Goal: Task Accomplishment & Management: Complete application form

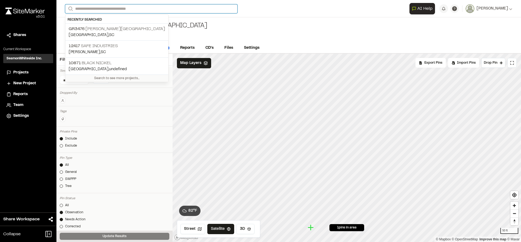
click at [149, 10] on input "Search" at bounding box center [151, 8] width 172 height 9
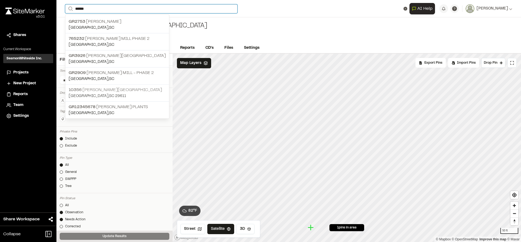
type input "******"
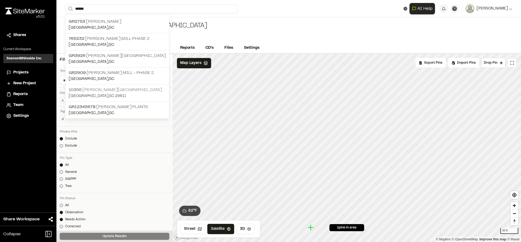
click at [97, 90] on p "[GEOGRAPHIC_DATA][PERSON_NAME]" at bounding box center [117, 90] width 97 height 7
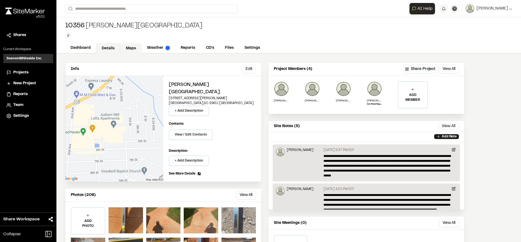
click at [126, 48] on link "Maps" at bounding box center [130, 48] width 21 height 10
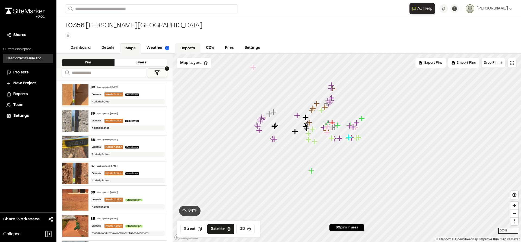
click at [186, 53] on link "Reports" at bounding box center [188, 48] width 26 height 10
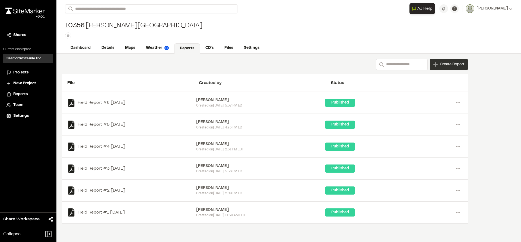
click at [443, 65] on span "Create Report" at bounding box center [452, 65] width 24 height 6
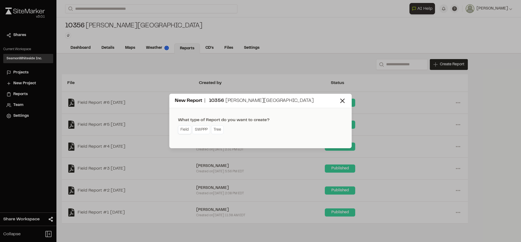
click at [186, 131] on link "Field" at bounding box center [184, 130] width 13 height 9
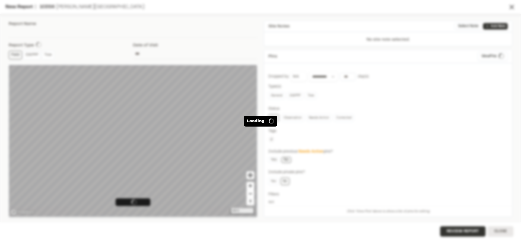
type input "**********"
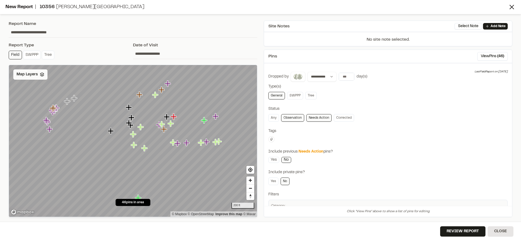
click at [34, 78] on div "Map Layers" at bounding box center [30, 74] width 34 height 10
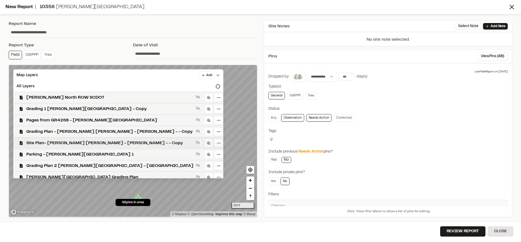
click at [85, 141] on span "Site Plan- [PERSON_NAME] [PERSON_NAME] - [PERSON_NAME] - - Copy" at bounding box center [109, 143] width 167 height 7
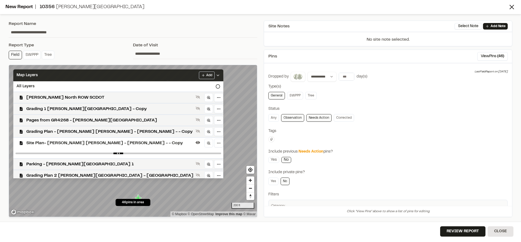
click at [216, 75] on icon at bounding box center [218, 75] width 4 height 4
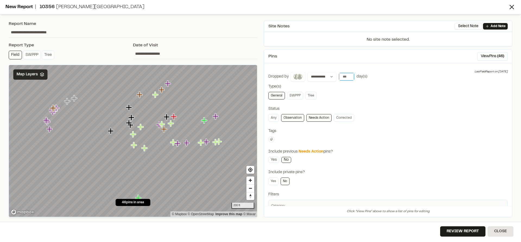
click at [344, 77] on input "number" at bounding box center [346, 77] width 15 height 8
click at [346, 89] on button "[DATE]" at bounding box center [347, 88] width 16 height 9
click at [298, 118] on link "Observation" at bounding box center [292, 118] width 23 height 8
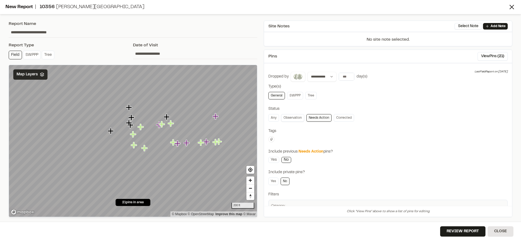
click at [298, 118] on link "Observation" at bounding box center [292, 118] width 23 height 8
click at [489, 58] on button "View Pins ( 22 )" at bounding box center [492, 56] width 31 height 9
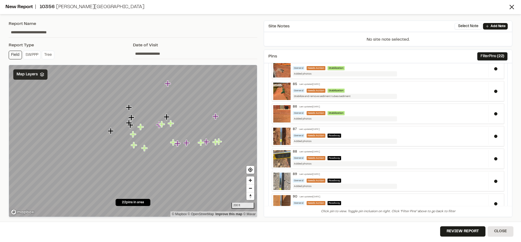
scroll to position [376, 0]
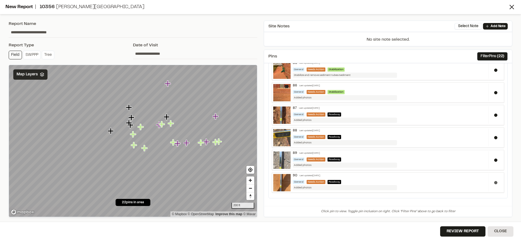
click at [494, 182] on button at bounding box center [495, 182] width 3 height 3
click at [494, 161] on button at bounding box center [495, 160] width 3 height 3
click at [494, 138] on button at bounding box center [495, 137] width 3 height 3
click at [494, 116] on button at bounding box center [495, 115] width 3 height 3
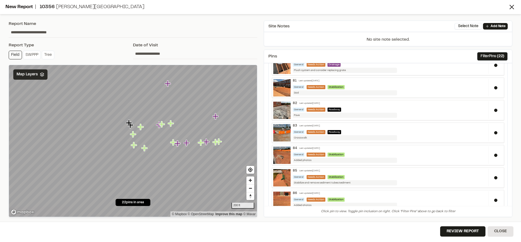
scroll to position [267, 0]
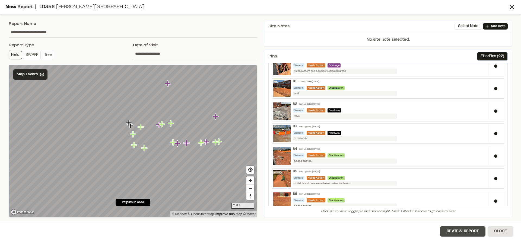
click at [459, 229] on button "Review Report" at bounding box center [462, 232] width 45 height 10
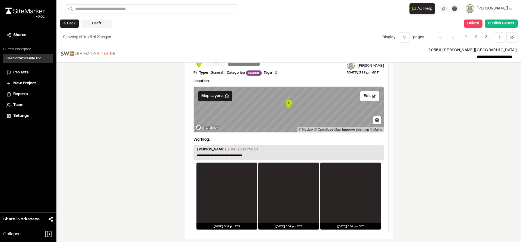
scroll to position [787, 0]
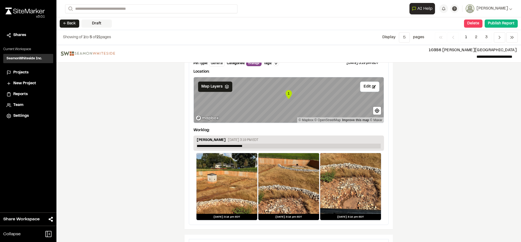
click at [279, 147] on p "**********" at bounding box center [289, 146] width 184 height 5
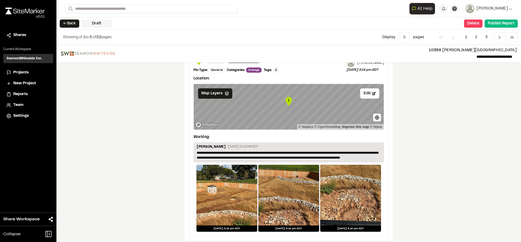
scroll to position [814, 0]
click at [359, 159] on p "**********" at bounding box center [289, 155] width 184 height 10
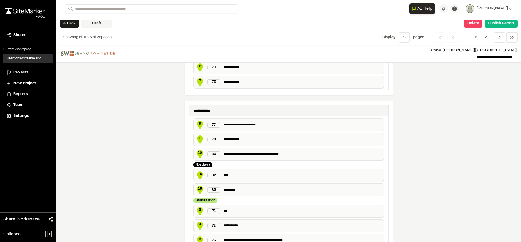
scroll to position [36, 0]
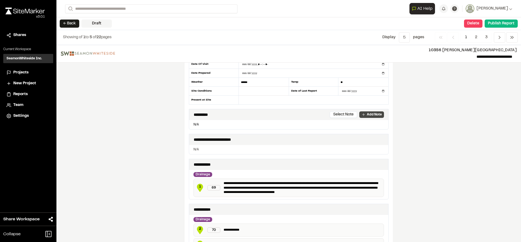
click at [367, 116] on p "Add Note" at bounding box center [374, 114] width 15 height 5
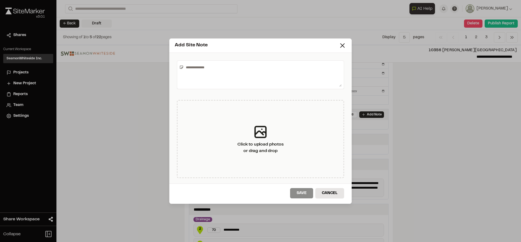
click at [236, 72] on textarea at bounding box center [263, 75] width 158 height 24
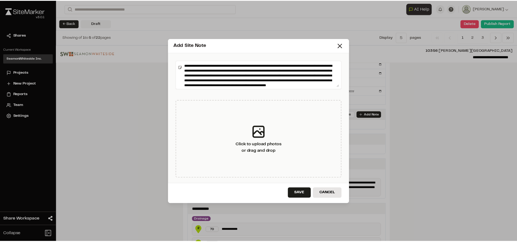
scroll to position [7, 0]
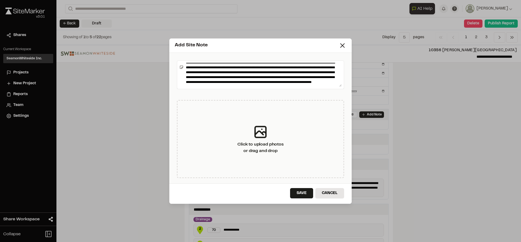
click at [291, 69] on textarea "**********" at bounding box center [263, 75] width 158 height 24
type textarea "**********"
click at [299, 194] on button "Save" at bounding box center [301, 193] width 23 height 10
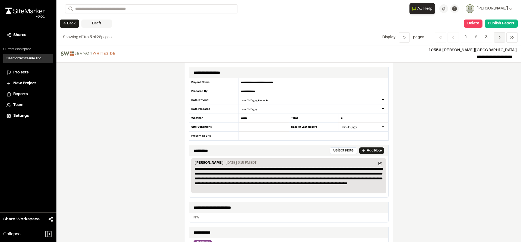
click at [499, 39] on icon "Navigation" at bounding box center [499, 37] width 5 height 5
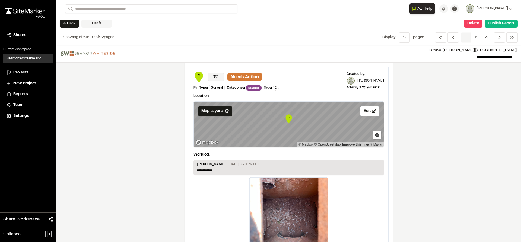
click at [468, 37] on span "1" at bounding box center [466, 37] width 10 height 10
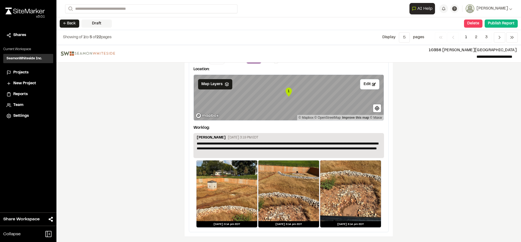
scroll to position [773, 0]
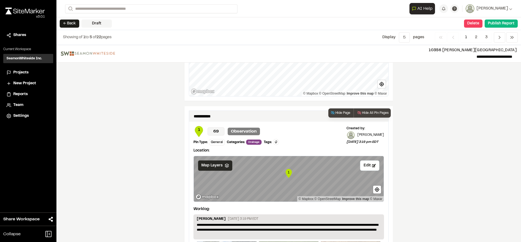
click at [212, 167] on span "Map Layers" at bounding box center [211, 166] width 21 height 6
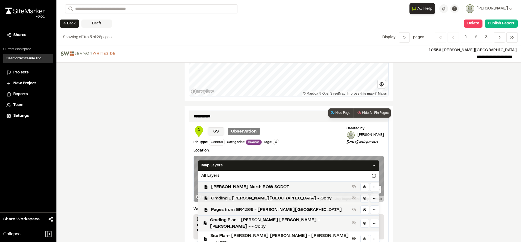
click at [233, 197] on span "Grading 1 [PERSON_NAME][GEOGRAPHIC_DATA] - Copy" at bounding box center [280, 198] width 138 height 7
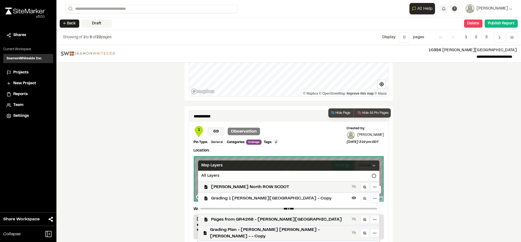
click at [373, 166] on polyline at bounding box center [374, 165] width 2 height 1
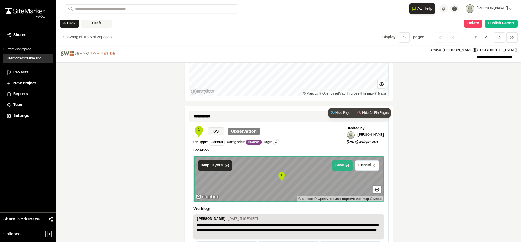
click at [340, 168] on button "Save" at bounding box center [342, 166] width 21 height 10
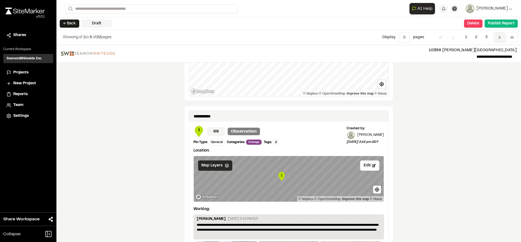
click at [498, 37] on icon "Navigation" at bounding box center [499, 37] width 5 height 5
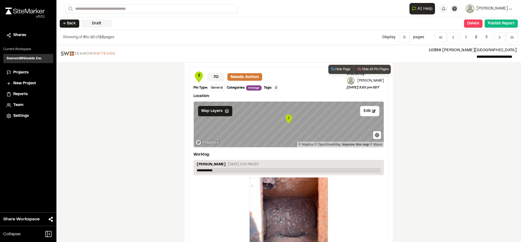
click at [204, 170] on p "**********" at bounding box center [289, 170] width 184 height 5
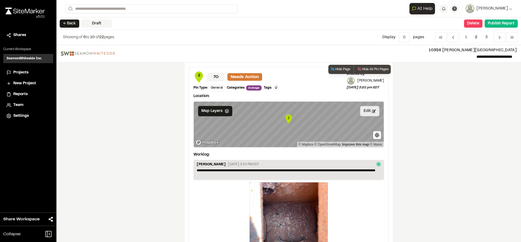
click at [369, 111] on button "Edit" at bounding box center [369, 111] width 19 height 10
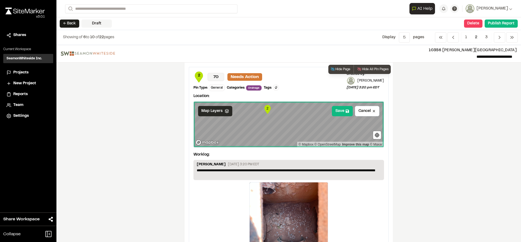
click at [220, 112] on div "Map Layers" at bounding box center [215, 111] width 34 height 10
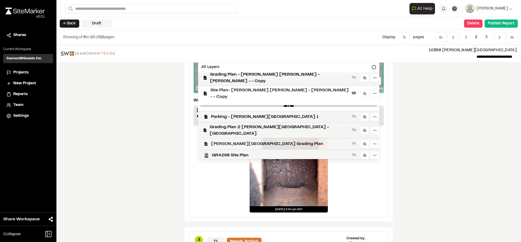
scroll to position [10, 0]
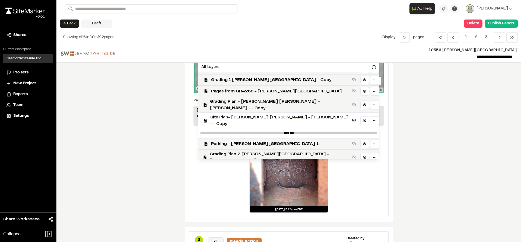
click at [428, 89] on div "**********" at bounding box center [288, 143] width 464 height 197
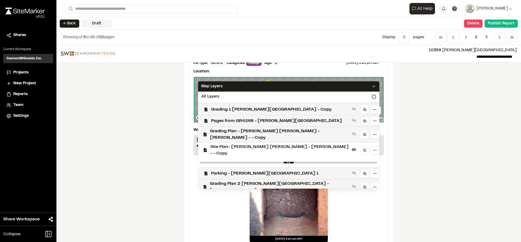
scroll to position [0, 0]
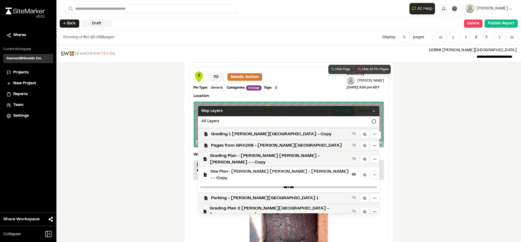
click at [346, 110] on div "Map Layers" at bounding box center [288, 111] width 181 height 10
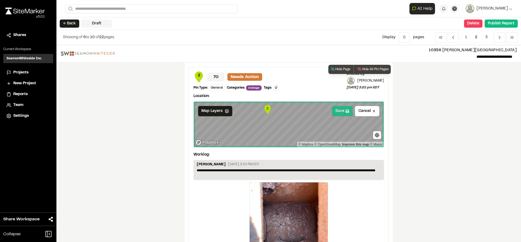
click at [341, 109] on button "Save" at bounding box center [342, 111] width 21 height 10
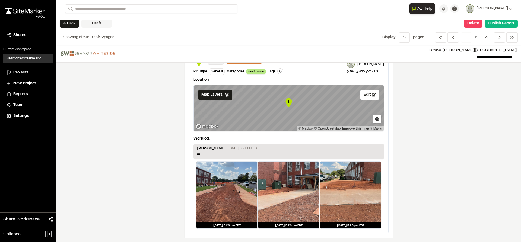
scroll to position [244, 0]
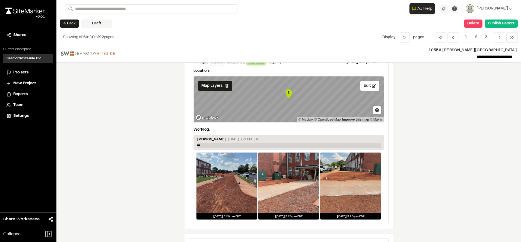
click at [211, 145] on p "***" at bounding box center [289, 145] width 184 height 5
click at [231, 146] on p "**********" at bounding box center [289, 145] width 184 height 5
click at [369, 86] on button "Edit" at bounding box center [369, 86] width 19 height 10
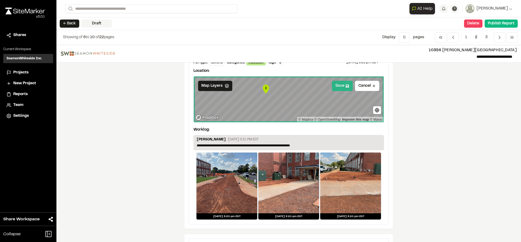
click at [334, 87] on button "Save" at bounding box center [342, 86] width 21 height 10
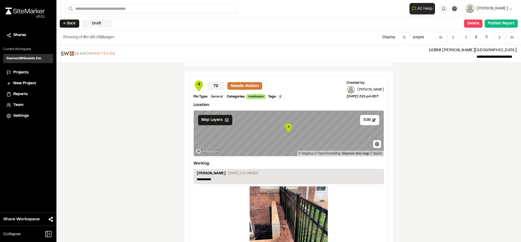
scroll to position [434, 0]
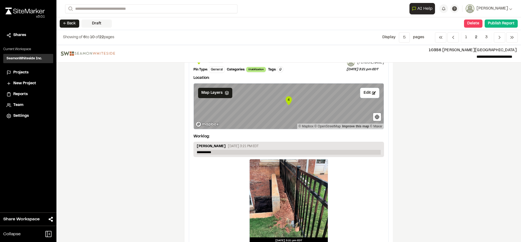
click at [229, 153] on p "**********" at bounding box center [289, 152] width 184 height 5
click at [362, 93] on button "Edit" at bounding box center [369, 93] width 19 height 10
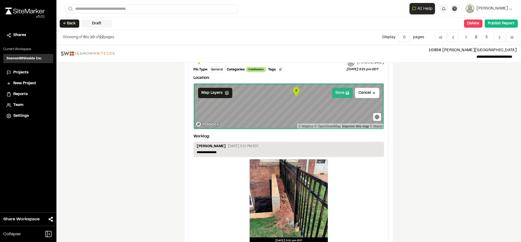
click at [335, 97] on button "Save" at bounding box center [342, 93] width 21 height 10
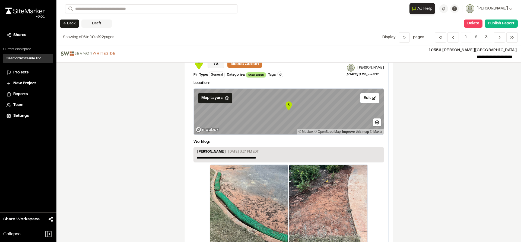
scroll to position [651, 0]
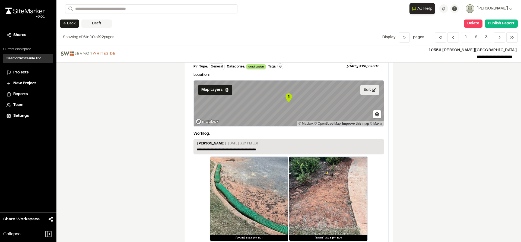
click at [363, 90] on button "Edit" at bounding box center [369, 90] width 19 height 10
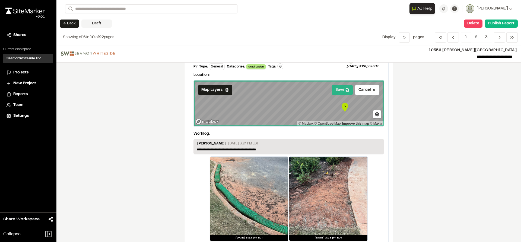
drag, startPoint x: 342, startPoint y: 93, endPoint x: 345, endPoint y: 94, distance: 4.1
click at [342, 92] on button "Save" at bounding box center [342, 90] width 21 height 10
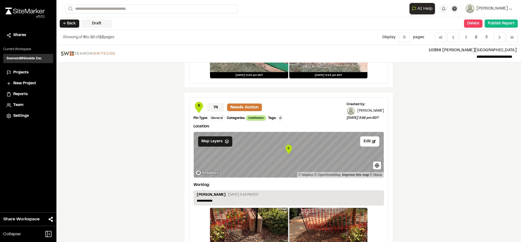
scroll to position [841, 0]
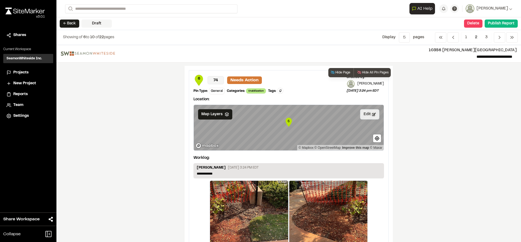
click at [366, 115] on button "Edit" at bounding box center [369, 114] width 19 height 10
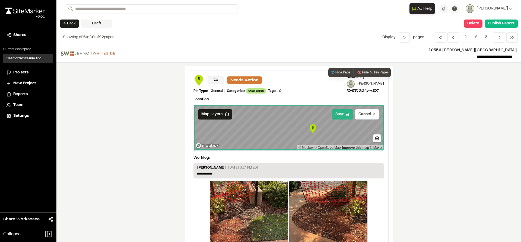
click at [340, 113] on button "Save" at bounding box center [342, 114] width 21 height 10
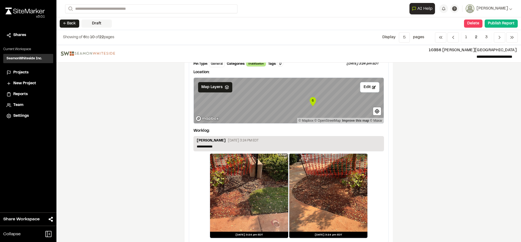
scroll to position [879, 0]
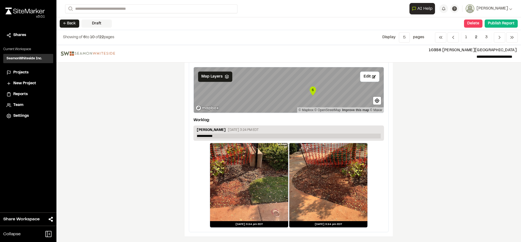
click at [255, 135] on p "**********" at bounding box center [289, 136] width 184 height 5
click at [497, 39] on icon "Navigation" at bounding box center [499, 37] width 5 height 5
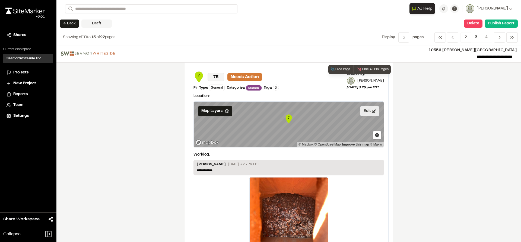
click at [368, 113] on button "Edit" at bounding box center [369, 111] width 19 height 10
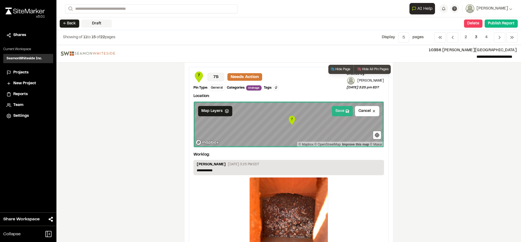
click at [335, 113] on button "Save" at bounding box center [342, 111] width 21 height 10
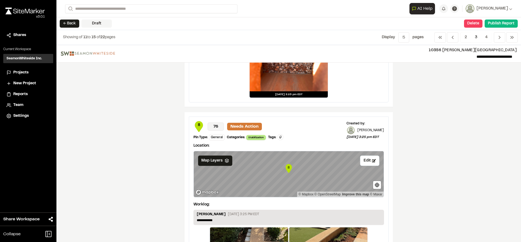
scroll to position [217, 0]
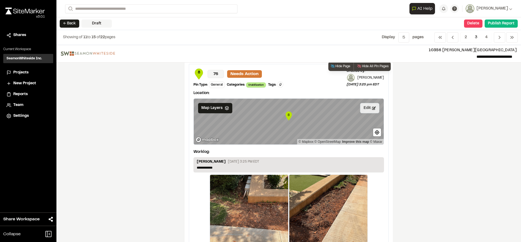
click at [366, 110] on button "Edit" at bounding box center [369, 108] width 19 height 10
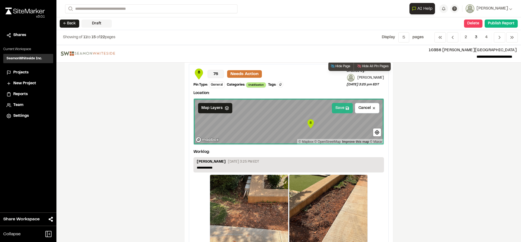
click at [337, 107] on button "Save" at bounding box center [342, 108] width 21 height 10
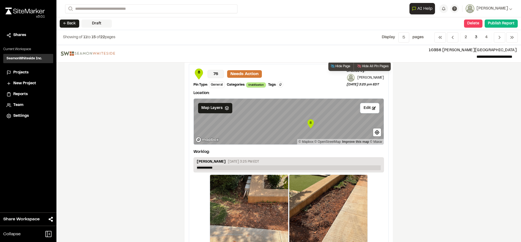
click at [233, 168] on p "**********" at bounding box center [289, 167] width 184 height 5
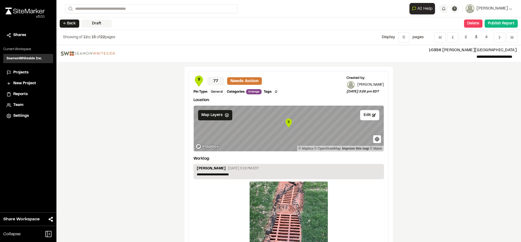
scroll to position [434, 0]
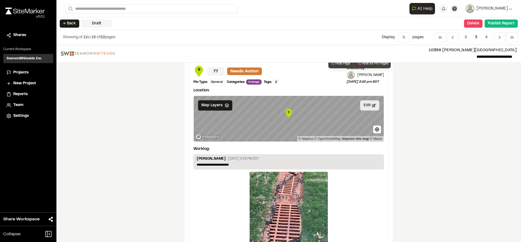
click at [367, 104] on button "Edit" at bounding box center [369, 105] width 19 height 10
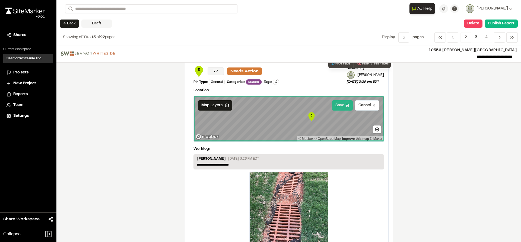
click at [336, 108] on button "Save" at bounding box center [342, 105] width 21 height 10
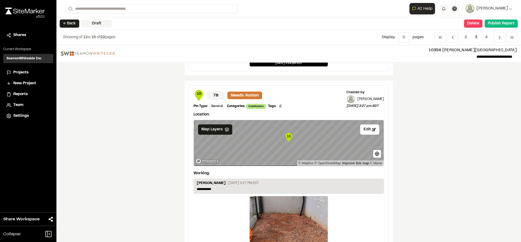
scroll to position [651, 0]
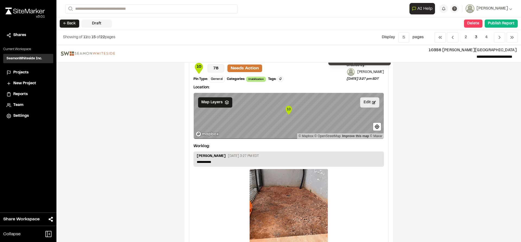
click at [372, 101] on icon at bounding box center [374, 103] width 4 height 4
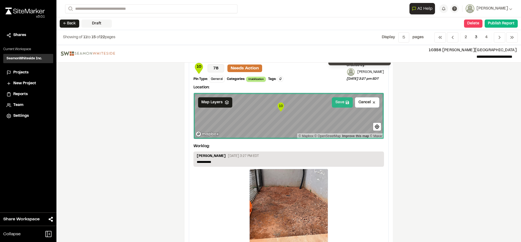
click at [338, 104] on button "Save" at bounding box center [342, 102] width 21 height 10
click at [239, 162] on p "**********" at bounding box center [289, 162] width 184 height 5
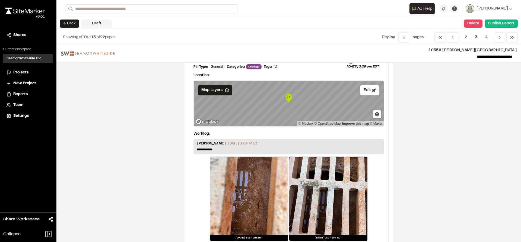
scroll to position [891, 0]
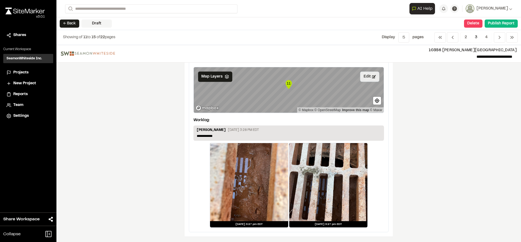
click at [372, 77] on icon at bounding box center [374, 76] width 4 height 3
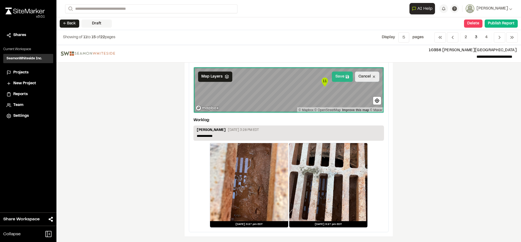
click at [339, 77] on button "Save" at bounding box center [342, 77] width 21 height 10
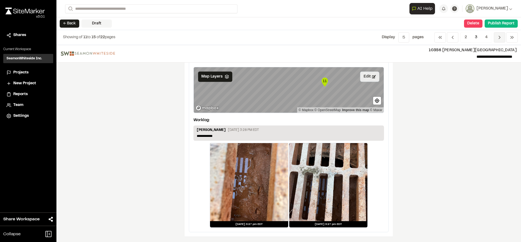
click at [499, 37] on icon "Navigation" at bounding box center [499, 37] width 5 height 5
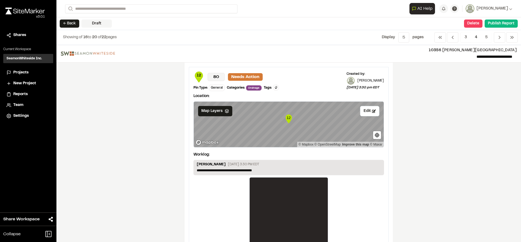
scroll to position [27, 0]
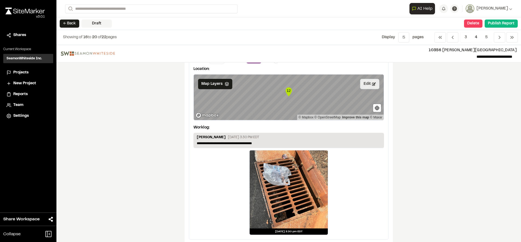
drag, startPoint x: 366, startPoint y: 85, endPoint x: 360, endPoint y: 87, distance: 6.8
click at [366, 85] on button "Edit" at bounding box center [369, 84] width 19 height 10
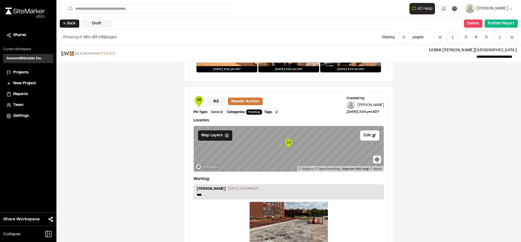
scroll to position [407, 0]
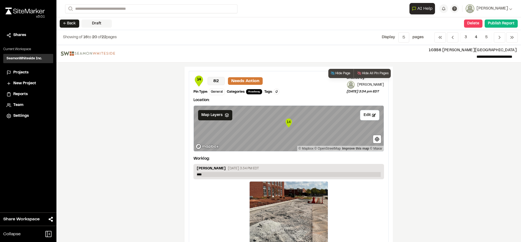
click at [248, 174] on p "****" at bounding box center [289, 174] width 184 height 5
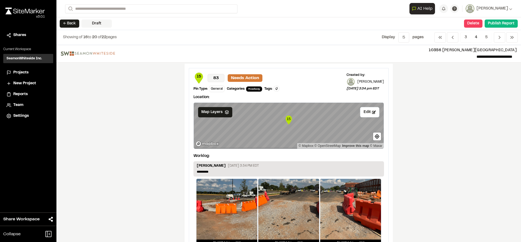
scroll to position [651, 0]
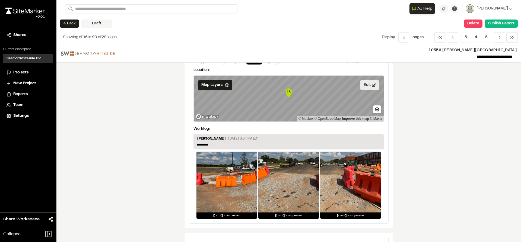
click at [369, 89] on button "Edit" at bounding box center [369, 85] width 19 height 10
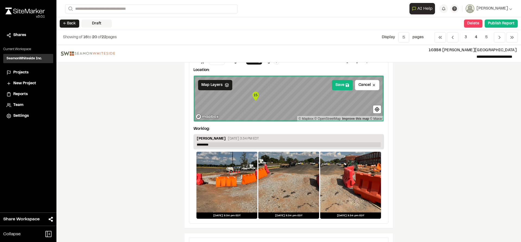
click at [221, 144] on p "*********" at bounding box center [289, 144] width 184 height 5
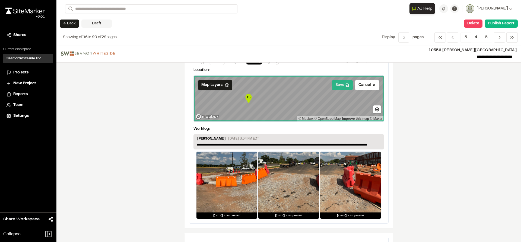
click at [339, 86] on button "Save" at bounding box center [342, 85] width 21 height 10
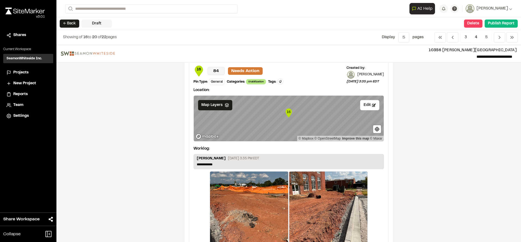
scroll to position [841, 0]
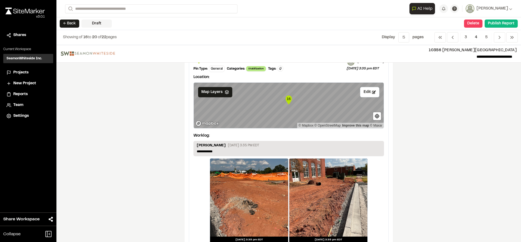
click at [272, 148] on div "[PERSON_NAME] [DATE] 3:35 PM EDT" at bounding box center [289, 146] width 184 height 6
click at [270, 152] on p "**********" at bounding box center [289, 151] width 184 height 5
drag, startPoint x: 372, startPoint y: 90, endPoint x: 360, endPoint y: 93, distance: 12.2
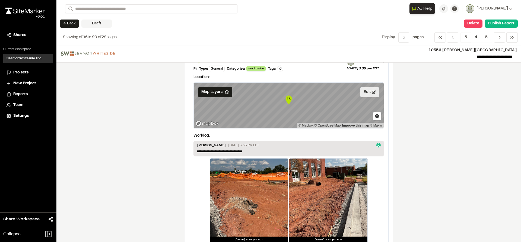
click at [371, 90] on button "Edit" at bounding box center [369, 92] width 19 height 10
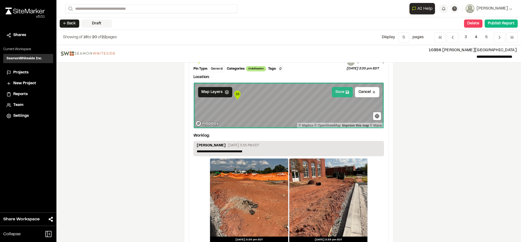
click at [337, 94] on button "Save" at bounding box center [342, 92] width 21 height 10
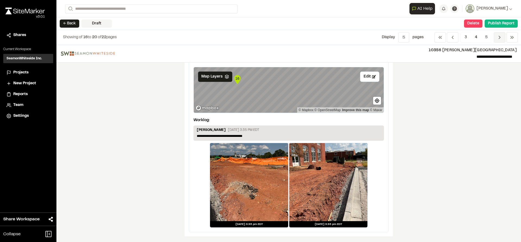
click at [498, 40] on icon "Navigation" at bounding box center [499, 37] width 5 height 5
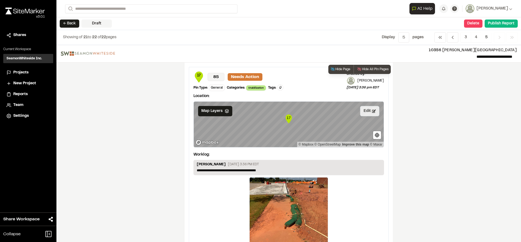
click at [371, 114] on button "Edit" at bounding box center [369, 111] width 19 height 10
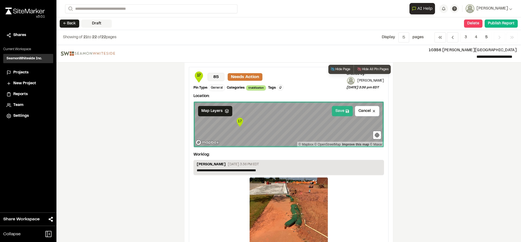
click at [333, 114] on button "Save" at bounding box center [342, 111] width 21 height 10
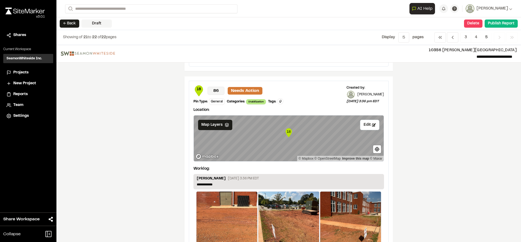
scroll to position [231, 0]
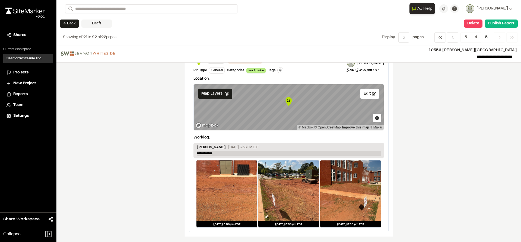
click at [221, 152] on p "**********" at bounding box center [289, 153] width 184 height 5
click at [366, 95] on button "Edit" at bounding box center [369, 94] width 19 height 10
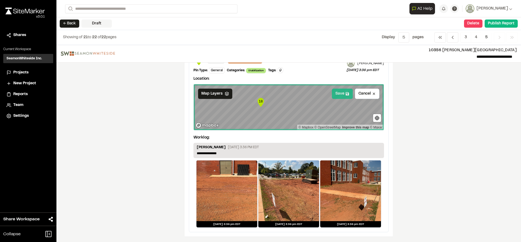
click at [345, 99] on button "Save" at bounding box center [342, 94] width 21 height 10
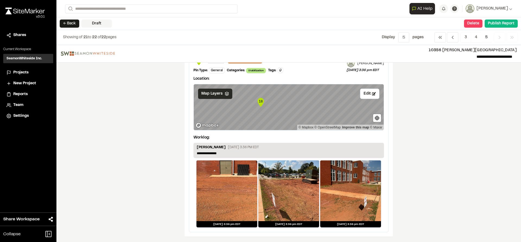
click at [225, 96] on icon at bounding box center [227, 94] width 4 height 4
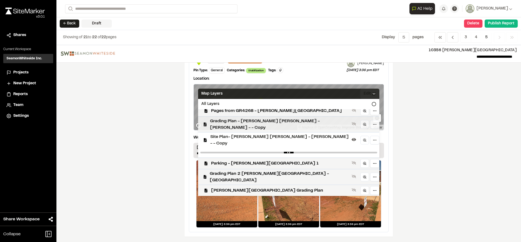
scroll to position [37, 0]
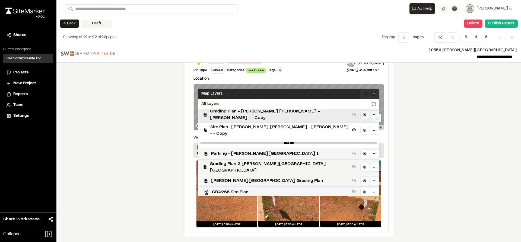
click at [260, 114] on span "Grading Plan - [PERSON_NAME] [PERSON_NAME] - [PERSON_NAME] - - Copy" at bounding box center [280, 114] width 140 height 13
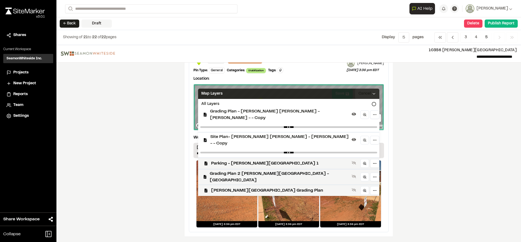
scroll to position [47, 0]
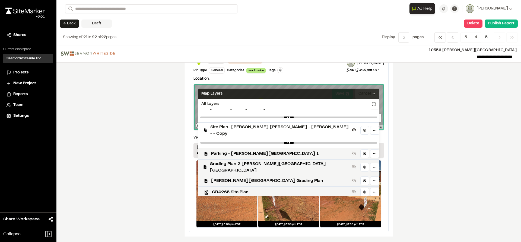
click at [347, 91] on div "Map Layers" at bounding box center [288, 94] width 181 height 10
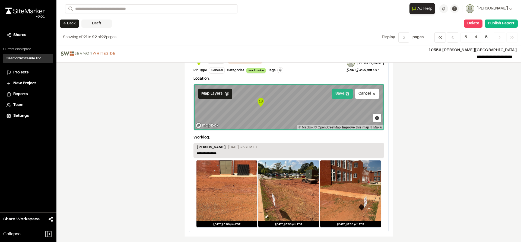
scroll to position [0, 0]
click at [333, 97] on button "Save" at bounding box center [342, 94] width 21 height 10
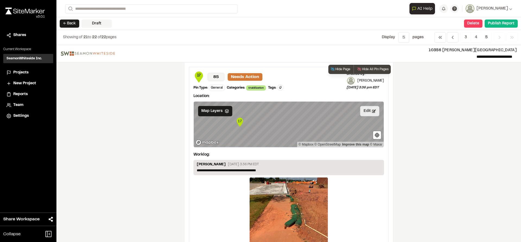
click at [366, 111] on button "Edit" at bounding box center [369, 111] width 19 height 10
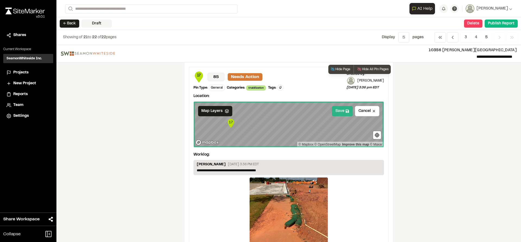
click at [343, 111] on button "Save" at bounding box center [342, 111] width 21 height 10
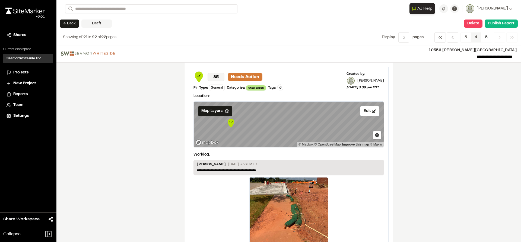
click at [476, 35] on span "4" at bounding box center [476, 37] width 11 height 10
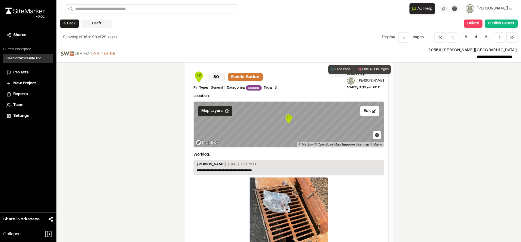
click at [203, 112] on span "Map Layers" at bounding box center [211, 111] width 21 height 6
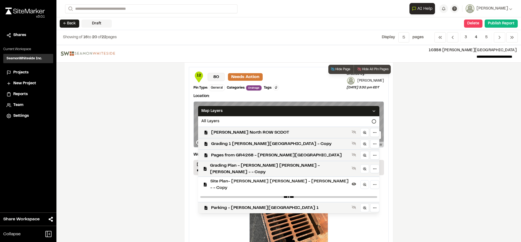
click at [220, 178] on span "Site Plan- [PERSON_NAME] [PERSON_NAME] - [PERSON_NAME] - - Copy" at bounding box center [279, 184] width 139 height 13
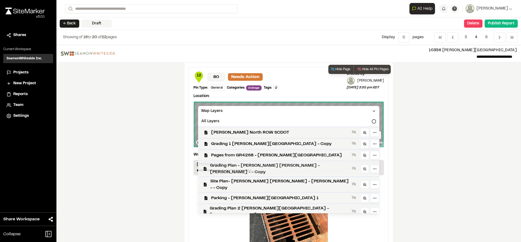
click at [247, 166] on span "Grading Plan - [PERSON_NAME] [PERSON_NAME] - [PERSON_NAME] - - Copy" at bounding box center [280, 168] width 140 height 13
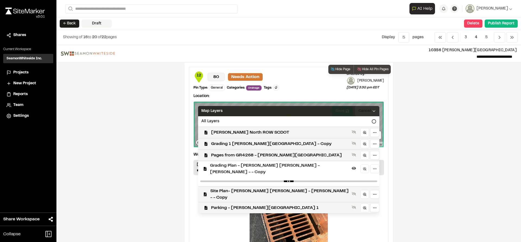
click at [372, 113] on icon at bounding box center [374, 111] width 4 height 4
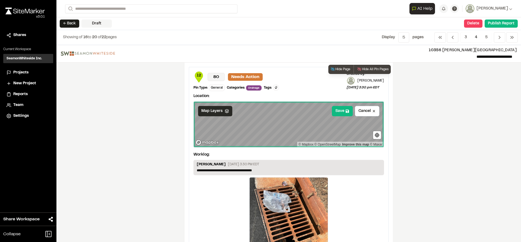
click at [215, 113] on span "Map Layers" at bounding box center [211, 111] width 21 height 6
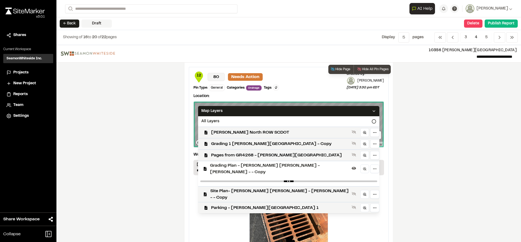
click at [231, 168] on span "Grading Plan - [PERSON_NAME] [PERSON_NAME] - [PERSON_NAME] - - Copy" at bounding box center [280, 168] width 140 height 13
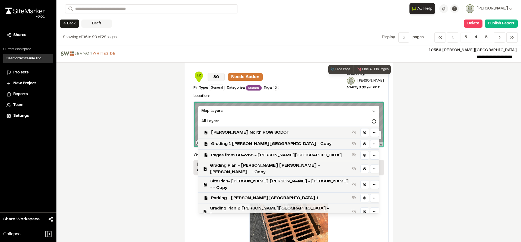
click at [241, 205] on span "Grading Plan 2 [PERSON_NAME][GEOGRAPHIC_DATA] - [GEOGRAPHIC_DATA]" at bounding box center [280, 211] width 140 height 13
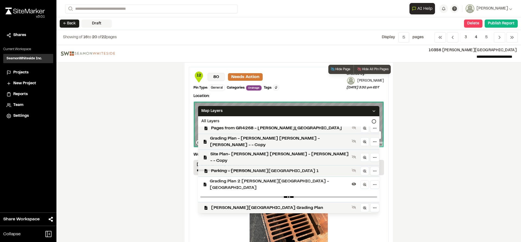
scroll to position [37, 0]
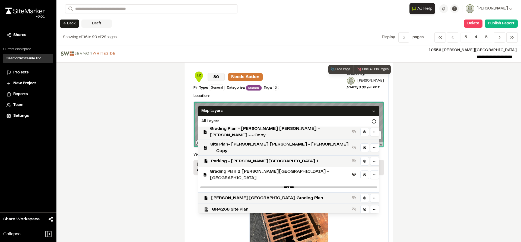
click at [254, 218] on span "Grading Plan - [PERSON_NAME][GEOGRAPHIC_DATA]" at bounding box center [280, 221] width 138 height 7
click at [249, 168] on span "Grading Plan 2 [PERSON_NAME][GEOGRAPHIC_DATA] - [GEOGRAPHIC_DATA]" at bounding box center [280, 174] width 140 height 13
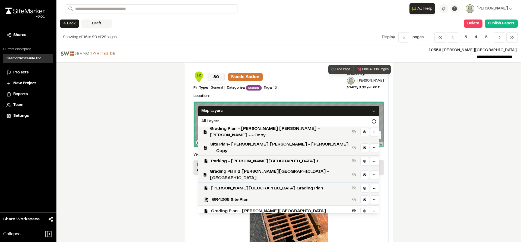
click at [372, 111] on icon at bounding box center [374, 111] width 4 height 4
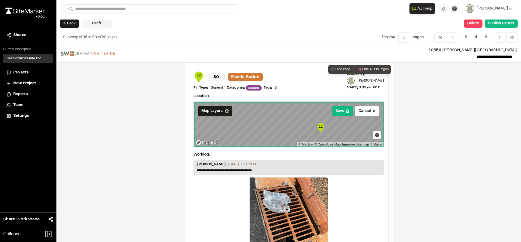
click at [310, 142] on div "12 © Mapbox © OpenStreetMap Improve this map © Maxar" at bounding box center [289, 125] width 190 height 46
click at [218, 113] on span "Map Layers" at bounding box center [211, 111] width 21 height 6
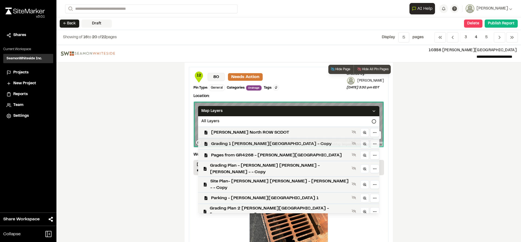
click at [246, 143] on span "Grading 1 [PERSON_NAME][GEOGRAPHIC_DATA] - Copy" at bounding box center [280, 144] width 138 height 7
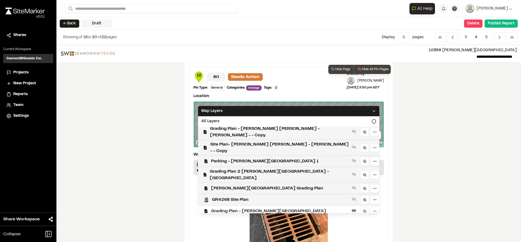
click at [253, 208] on span "Grading Plan - [PERSON_NAME][GEOGRAPHIC_DATA]" at bounding box center [280, 211] width 138 height 7
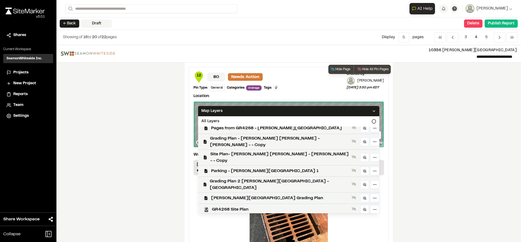
click at [346, 113] on div "Map Layers" at bounding box center [288, 111] width 181 height 10
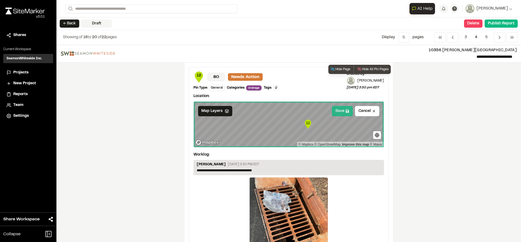
scroll to position [0, 0]
click at [340, 114] on button "Save" at bounding box center [342, 111] width 21 height 10
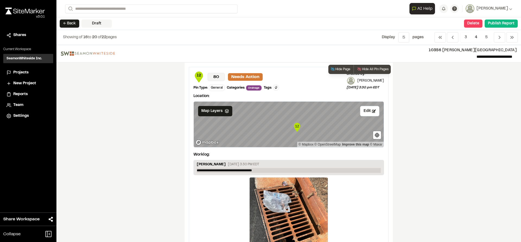
click at [262, 170] on p "**********" at bounding box center [289, 170] width 184 height 5
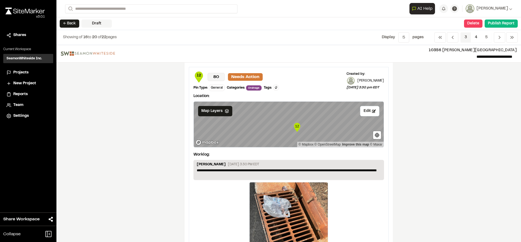
click at [469, 39] on span "3" at bounding box center [465, 37] width 11 height 10
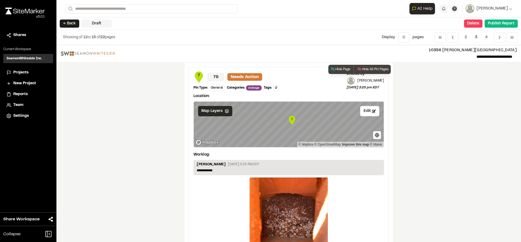
click at [221, 113] on div "Map Layers" at bounding box center [215, 111] width 34 height 10
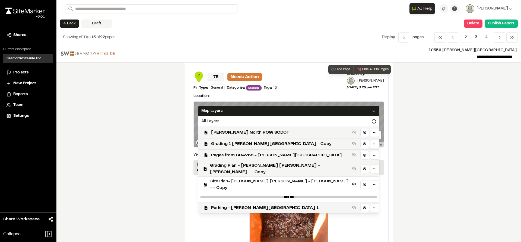
click at [247, 178] on span "Site Plan- [PERSON_NAME] [PERSON_NAME] - [PERSON_NAME] - - Copy" at bounding box center [279, 184] width 139 height 13
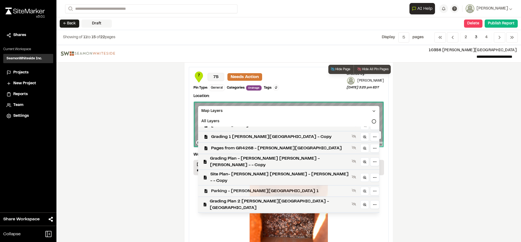
scroll to position [27, 0]
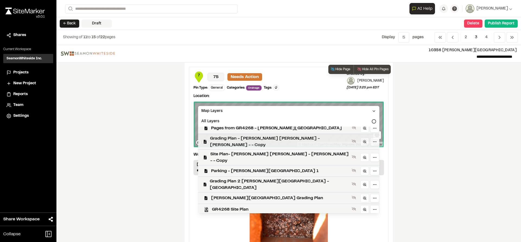
click at [260, 140] on span "Grading Plan - [PERSON_NAME] [PERSON_NAME] - [PERSON_NAME] - - Copy" at bounding box center [280, 141] width 140 height 13
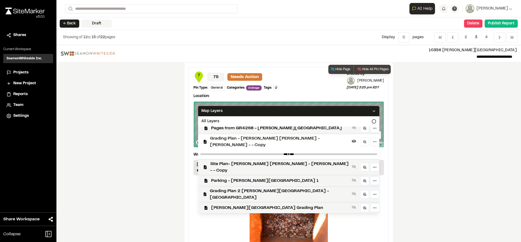
click at [372, 112] on icon at bounding box center [374, 111] width 4 height 4
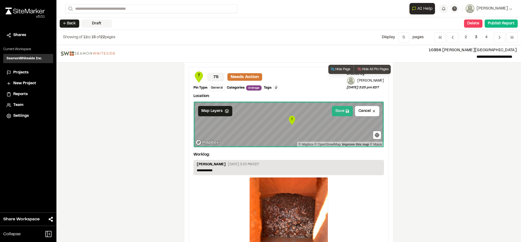
scroll to position [0, 0]
click at [216, 113] on span "Map Layers" at bounding box center [211, 111] width 21 height 6
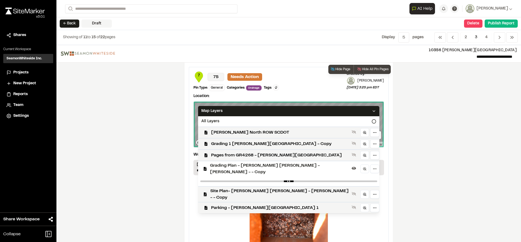
click at [257, 168] on span "Grading Plan - [PERSON_NAME] [PERSON_NAME] - [PERSON_NAME] - - Copy" at bounding box center [280, 168] width 140 height 13
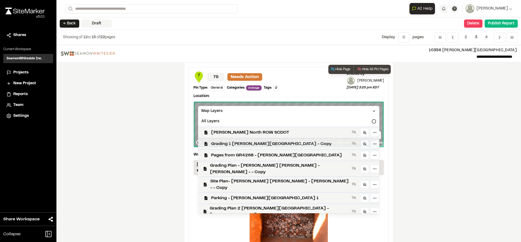
click at [251, 146] on span "Grading 1 [PERSON_NAME][GEOGRAPHIC_DATA] - Copy" at bounding box center [280, 144] width 138 height 7
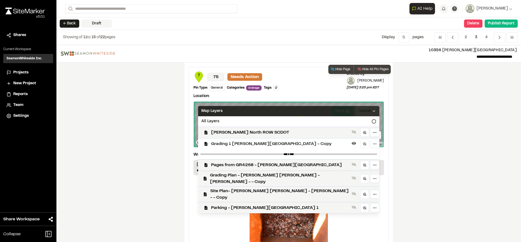
click at [372, 112] on icon at bounding box center [374, 111] width 4 height 4
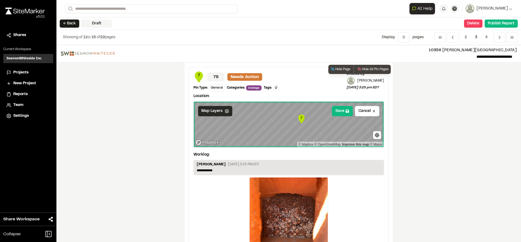
click at [219, 114] on span "Map Layers" at bounding box center [211, 111] width 21 height 6
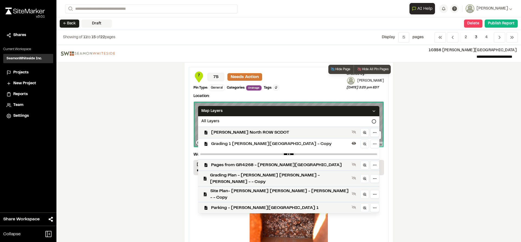
click at [246, 144] on span "Grading 1 [PERSON_NAME][GEOGRAPHIC_DATA] - Copy" at bounding box center [280, 144] width 138 height 7
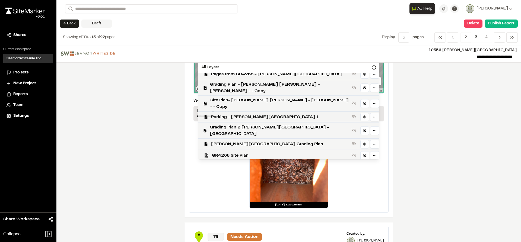
scroll to position [54, 0]
click at [243, 124] on span "Grading Plan 2 [PERSON_NAME][GEOGRAPHIC_DATA] - [GEOGRAPHIC_DATA]" at bounding box center [280, 130] width 140 height 13
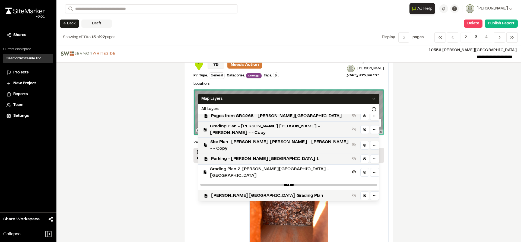
scroll to position [0, 0]
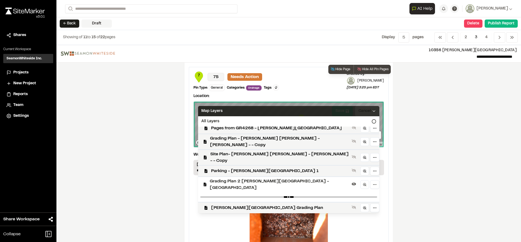
click at [347, 113] on div "Map Layers" at bounding box center [288, 111] width 181 height 10
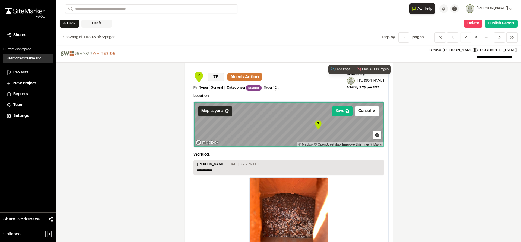
click at [227, 112] on div "Map Layers" at bounding box center [215, 111] width 34 height 10
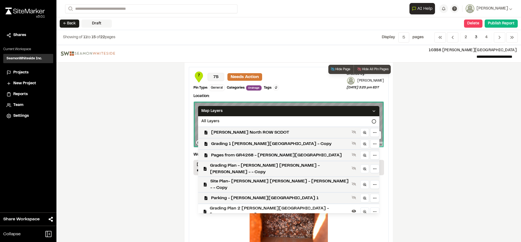
click at [249, 205] on span "Grading Plan 2 [PERSON_NAME][GEOGRAPHIC_DATA] - [GEOGRAPHIC_DATA]" at bounding box center [280, 211] width 140 height 13
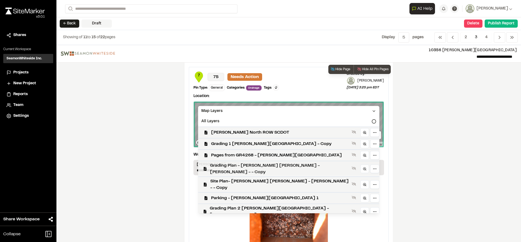
click at [266, 166] on span "Grading Plan - [PERSON_NAME] [PERSON_NAME] - [PERSON_NAME] - - Copy" at bounding box center [280, 168] width 140 height 13
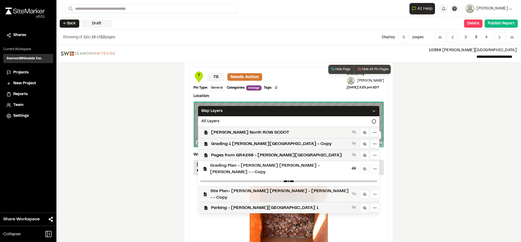
click at [266, 188] on span "Site Plan- [PERSON_NAME] [PERSON_NAME] - [PERSON_NAME] - - Copy" at bounding box center [279, 194] width 139 height 13
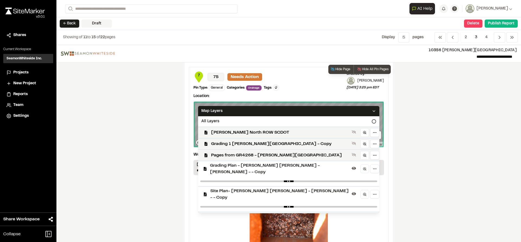
click at [276, 167] on span "Grading Plan - [PERSON_NAME] [PERSON_NAME] - [PERSON_NAME] - - Copy" at bounding box center [280, 168] width 140 height 13
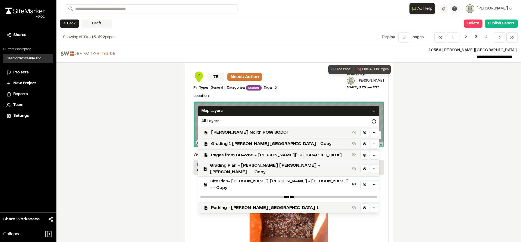
click at [372, 111] on icon at bounding box center [374, 111] width 4 height 4
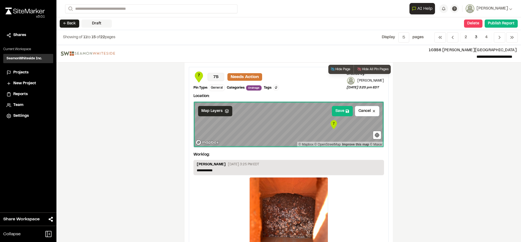
click at [214, 113] on span "Map Layers" at bounding box center [211, 111] width 21 height 6
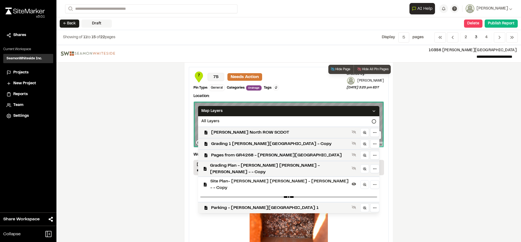
click at [259, 178] on span "Site Plan- [PERSON_NAME] [PERSON_NAME] - [PERSON_NAME] - - Copy" at bounding box center [279, 184] width 139 height 13
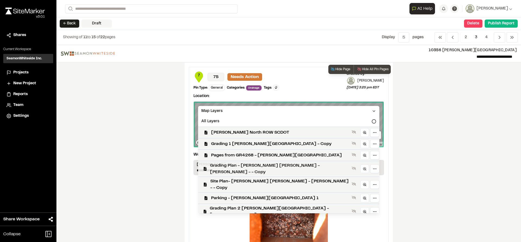
click at [259, 167] on span "Grading Plan - [PERSON_NAME] [PERSON_NAME] - [PERSON_NAME] - - Copy" at bounding box center [280, 168] width 140 height 13
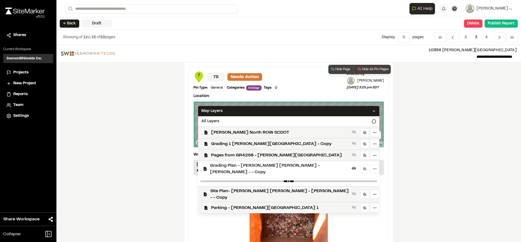
click at [372, 112] on icon at bounding box center [374, 111] width 4 height 4
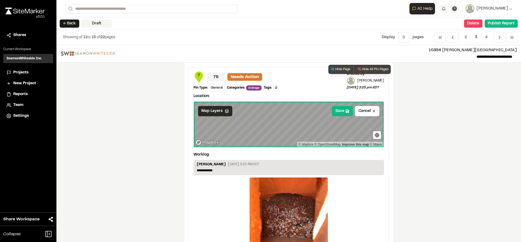
click at [218, 111] on span "Map Layers" at bounding box center [211, 111] width 21 height 6
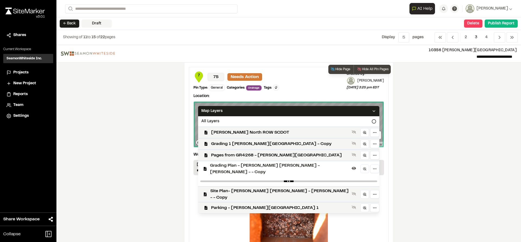
click at [254, 166] on span "Grading Plan - [PERSON_NAME] [PERSON_NAME] - [PERSON_NAME] - - Copy" at bounding box center [280, 168] width 140 height 13
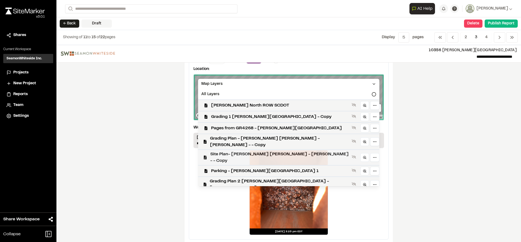
click at [268, 152] on span "Site Plan- [PERSON_NAME] [PERSON_NAME] - [PERSON_NAME] - - Copy" at bounding box center [279, 157] width 139 height 13
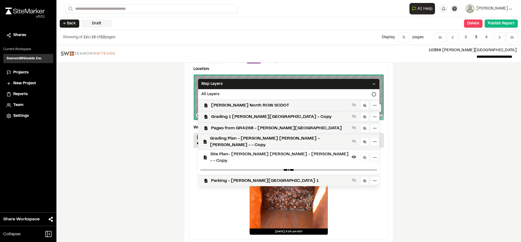
click at [349, 81] on div "Map Layers" at bounding box center [288, 84] width 181 height 10
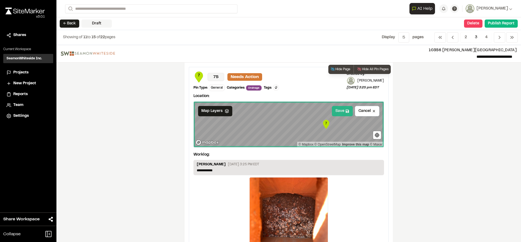
click at [338, 113] on button "Save" at bounding box center [342, 111] width 21 height 10
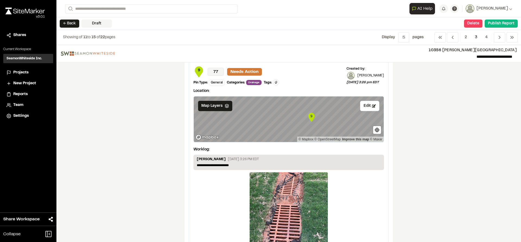
scroll to position [434, 0]
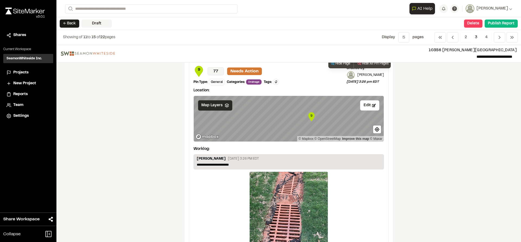
click at [224, 108] on div "Map Layers" at bounding box center [215, 105] width 34 height 10
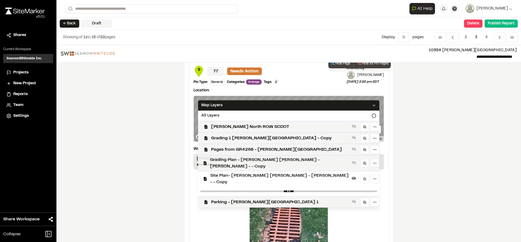
click at [248, 159] on span "Grading Plan - [PERSON_NAME] [PERSON_NAME] - [PERSON_NAME] - - Copy" at bounding box center [280, 163] width 140 height 13
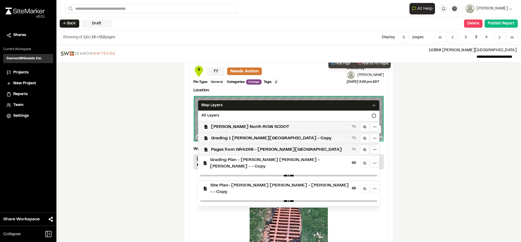
click at [250, 182] on span "Site Plan- [PERSON_NAME] [PERSON_NAME] - [PERSON_NAME] - - Copy" at bounding box center [279, 188] width 139 height 13
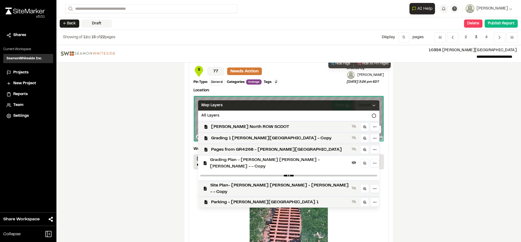
click at [372, 107] on icon at bounding box center [374, 105] width 4 height 4
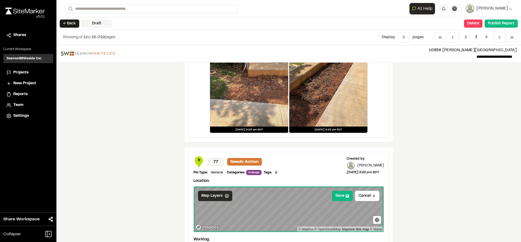
scroll to position [326, 0]
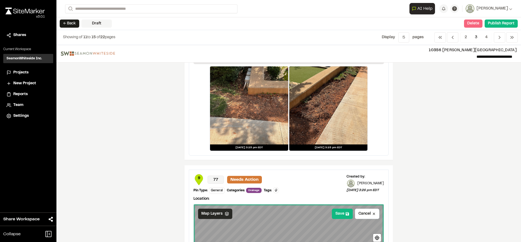
click at [473, 22] on button "Delete" at bounding box center [473, 24] width 18 height 8
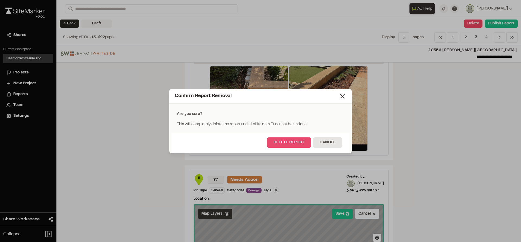
click at [289, 145] on button "Delete Report" at bounding box center [289, 143] width 44 height 10
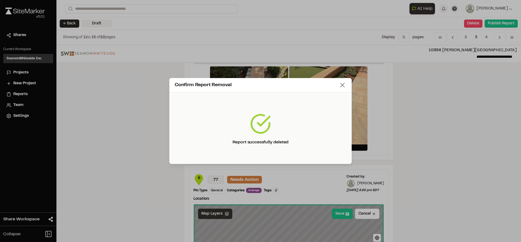
click at [340, 86] on icon at bounding box center [343, 85] width 8 height 8
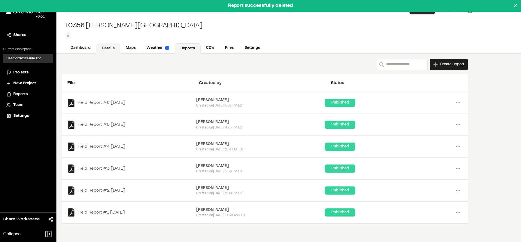
click at [105, 50] on link "Details" at bounding box center [108, 48] width 24 height 10
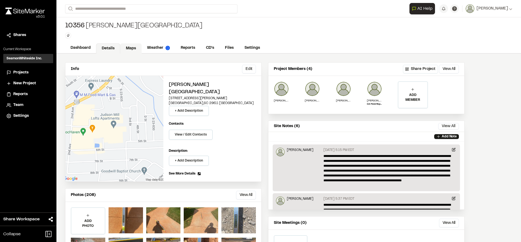
click at [131, 50] on link "Maps" at bounding box center [130, 48] width 21 height 10
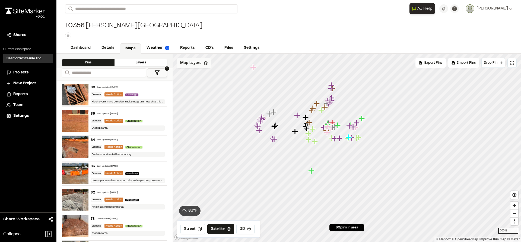
click at [186, 67] on div "Map Layers" at bounding box center [194, 63] width 34 height 10
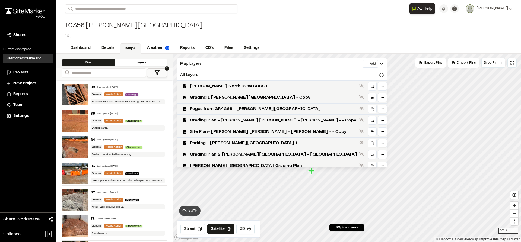
click at [316, 63] on html "Close sidebar v 3.0.1 Shares Current Workspace SeamonWhiteside Inc. SI Projects…" at bounding box center [260, 121] width 521 height 242
click at [299, 74] on link "Add Layer" at bounding box center [305, 74] width 41 height 9
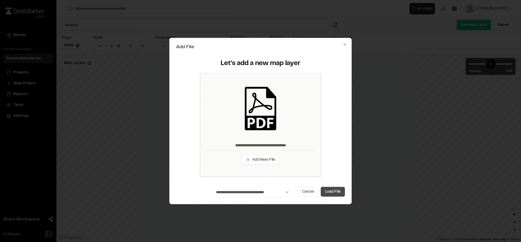
click at [337, 193] on button "Load File" at bounding box center [333, 192] width 24 height 10
type input "**********"
type input "****"
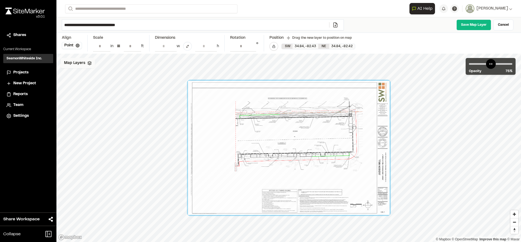
click at [86, 65] on div "Map Layers" at bounding box center [78, 63] width 34 height 10
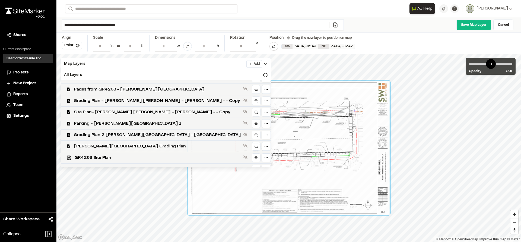
scroll to position [27, 0]
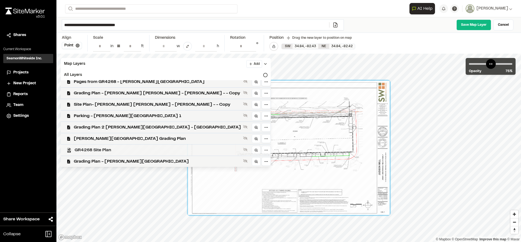
click at [110, 151] on span "GR4268 Site Plan" at bounding box center [158, 150] width 166 height 7
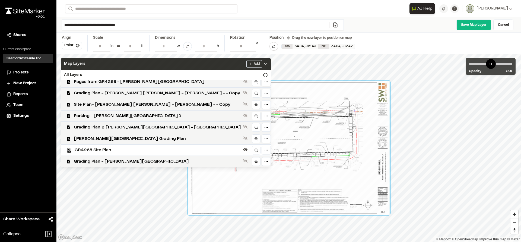
click at [263, 66] on icon at bounding box center [265, 64] width 4 height 4
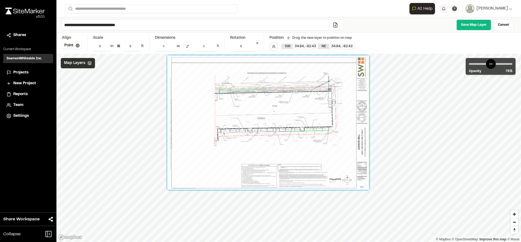
drag, startPoint x: 305, startPoint y: 142, endPoint x: 284, endPoint y: 117, distance: 32.6
click at [284, 117] on div at bounding box center [268, 123] width 202 height 134
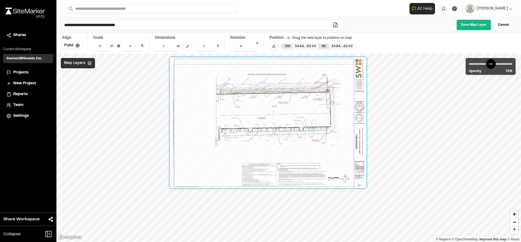
click at [137, 47] on input "**" at bounding box center [132, 46] width 17 height 10
click at [133, 46] on input "**" at bounding box center [132, 46] width 17 height 10
click at [132, 45] on input "**" at bounding box center [132, 46] width 17 height 10
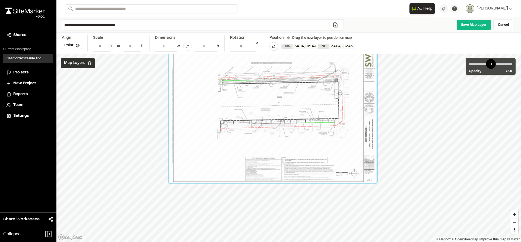
type input "**"
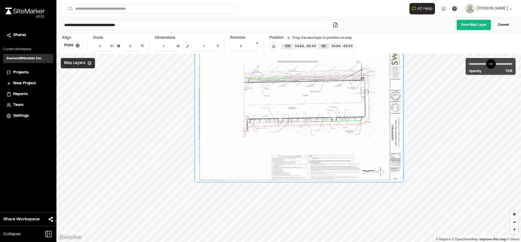
drag, startPoint x: 283, startPoint y: 119, endPoint x: 309, endPoint y: 117, distance: 26.4
click at [309, 117] on div at bounding box center [299, 112] width 208 height 138
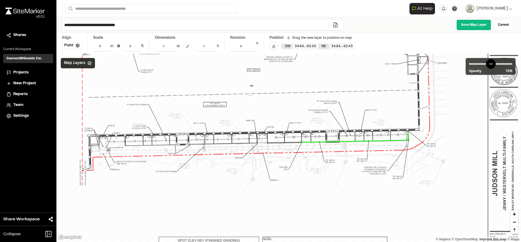
drag, startPoint x: 361, startPoint y: 100, endPoint x: 358, endPoint y: 105, distance: 5.9
click at [358, 105] on div at bounding box center [235, 117] width 578 height 385
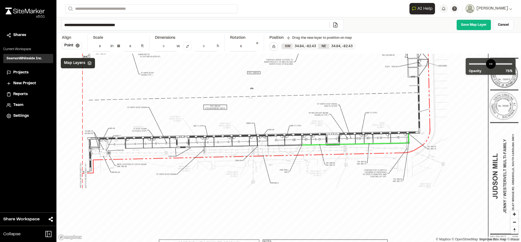
drag, startPoint x: 278, startPoint y: 91, endPoint x: 278, endPoint y: 94, distance: 2.7
click at [278, 94] on div at bounding box center [235, 120] width 578 height 385
click at [252, 49] on input "*****" at bounding box center [243, 46] width 26 height 10
click at [252, 49] on input "****" at bounding box center [243, 46] width 26 height 10
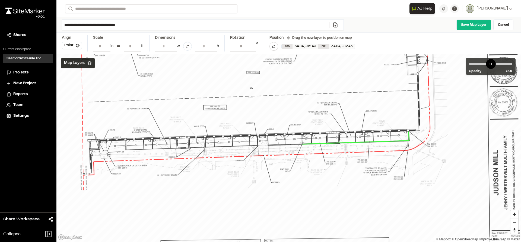
click at [252, 49] on input "*****" at bounding box center [243, 46] width 26 height 10
click at [252, 49] on input "**" at bounding box center [243, 46] width 26 height 10
click at [252, 49] on input "*****" at bounding box center [243, 46] width 26 height 10
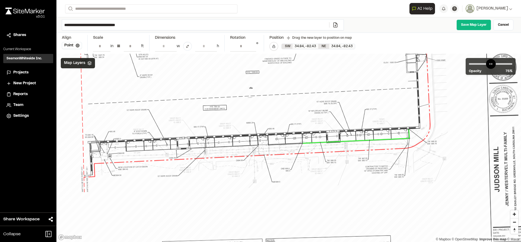
click at [252, 49] on input "****" at bounding box center [243, 46] width 26 height 10
click at [258, 112] on div at bounding box center [235, 120] width 588 height 400
click at [253, 47] on input "*****" at bounding box center [243, 46] width 26 height 10
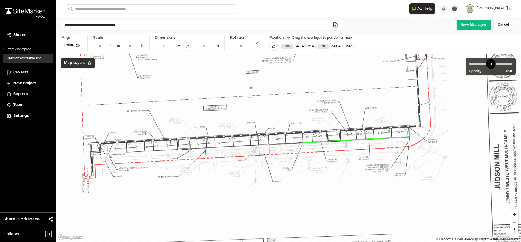
click at [253, 47] on input "**" at bounding box center [243, 46] width 26 height 10
click at [252, 45] on input "*****" at bounding box center [243, 46] width 26 height 10
click at [252, 45] on input "****" at bounding box center [243, 46] width 26 height 10
click at [252, 45] on input "*****" at bounding box center [243, 46] width 26 height 10
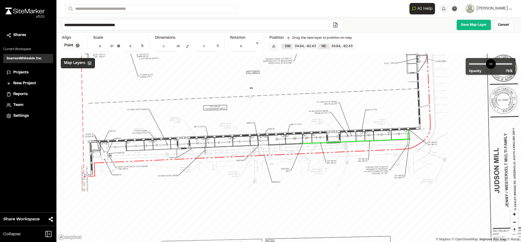
type input "**"
click at [252, 45] on input "**" at bounding box center [243, 46] width 26 height 10
click at [473, 26] on link "Save Map Layer" at bounding box center [473, 25] width 35 height 11
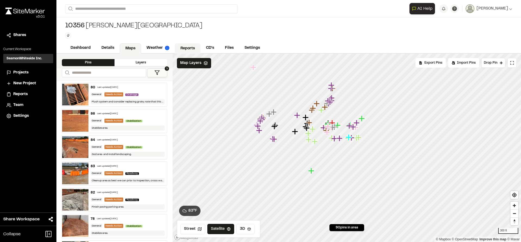
click at [186, 46] on link "Reports" at bounding box center [188, 48] width 26 height 10
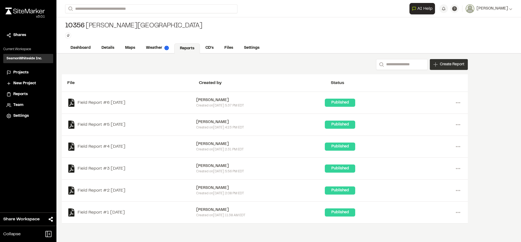
click at [441, 65] on span "Create Report" at bounding box center [452, 65] width 24 height 6
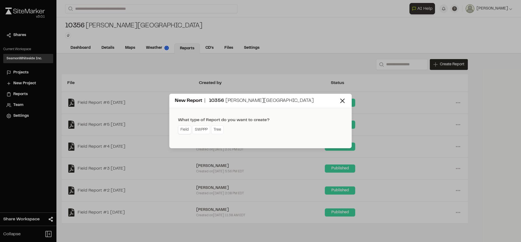
click at [188, 130] on link "Field" at bounding box center [184, 130] width 13 height 9
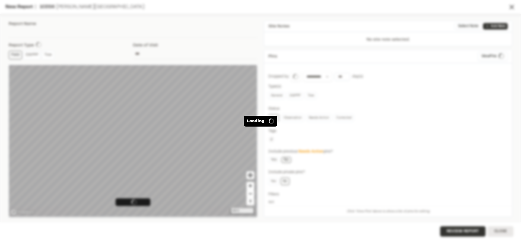
type input "**********"
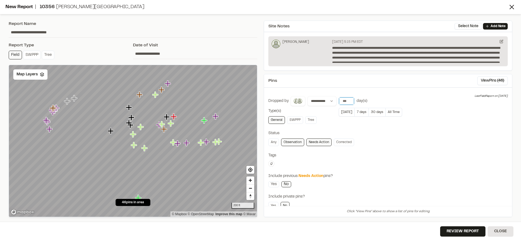
click at [343, 101] on input "number" at bounding box center [346, 101] width 15 height 8
click at [347, 112] on button "[DATE]" at bounding box center [347, 112] width 16 height 9
click at [42, 76] on icon at bounding box center [42, 74] width 4 height 4
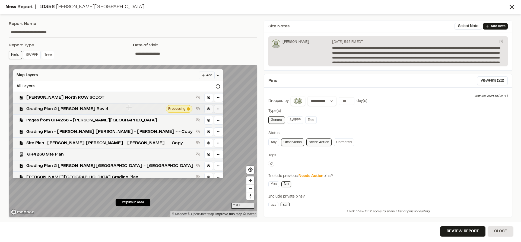
click at [80, 112] on div "Grading Plan 2 [PERSON_NAME] Rev 4 Processing" at bounding box center [116, 108] width 214 height 11
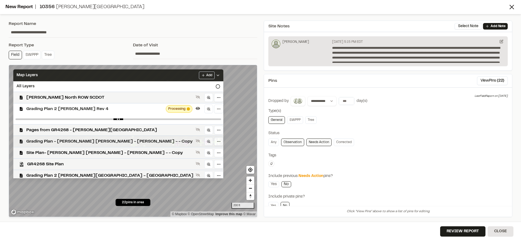
click at [87, 140] on span "Grading Plan - [PERSON_NAME] [PERSON_NAME] - [PERSON_NAME] - - Copy" at bounding box center [109, 141] width 167 height 7
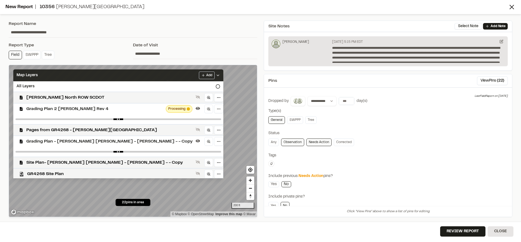
click at [85, 110] on span "Grading Plan 2 [PERSON_NAME] Rev 4" at bounding box center [94, 109] width 137 height 7
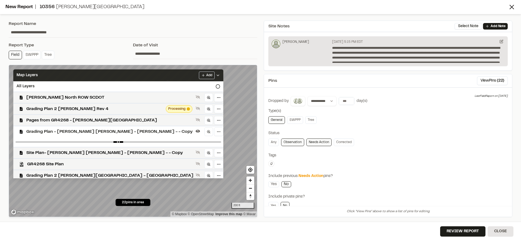
click at [85, 110] on span "Grading Plan 2 [PERSON_NAME] Rev 4" at bounding box center [94, 109] width 137 height 7
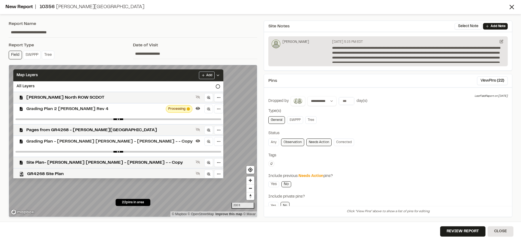
click at [216, 75] on icon at bounding box center [218, 75] width 4 height 4
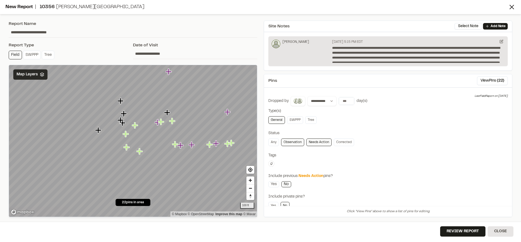
click at [40, 76] on icon at bounding box center [42, 74] width 4 height 4
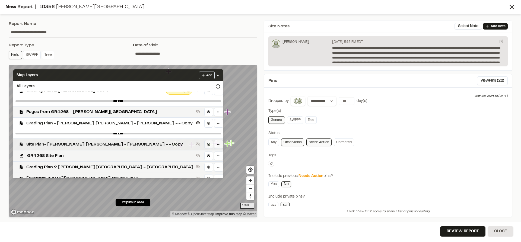
scroll to position [27, 0]
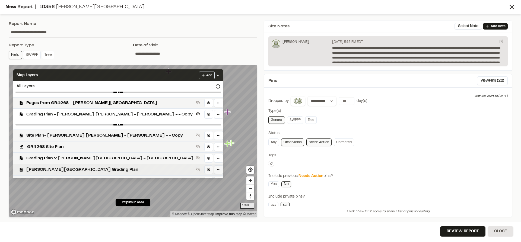
click at [61, 168] on span "[PERSON_NAME][GEOGRAPHIC_DATA] Grading Plan" at bounding box center [109, 170] width 167 height 7
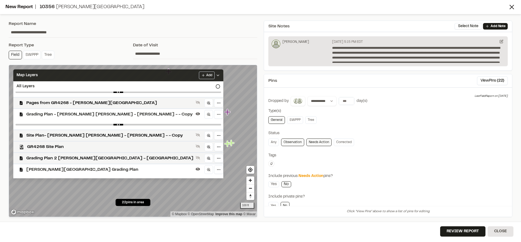
click at [68, 114] on span "Grading Plan - [PERSON_NAME] [PERSON_NAME] - [PERSON_NAME] - - Copy" at bounding box center [109, 114] width 167 height 7
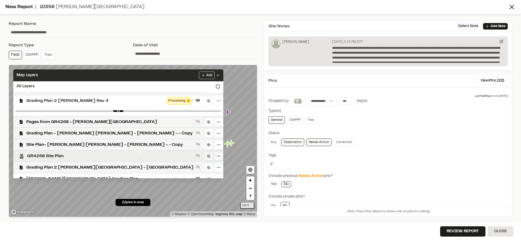
scroll to position [0, 0]
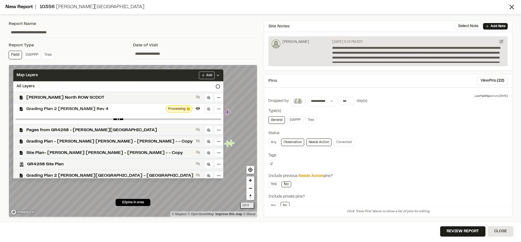
click at [76, 109] on span "Grading Plan 2 [PERSON_NAME] Rev 4" at bounding box center [94, 109] width 137 height 7
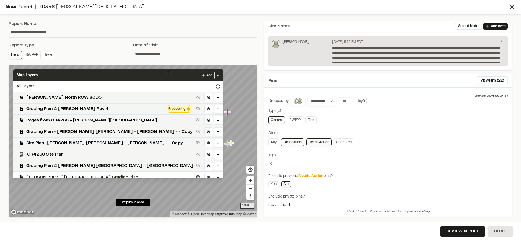
click at [217, 75] on polyline at bounding box center [218, 75] width 2 height 1
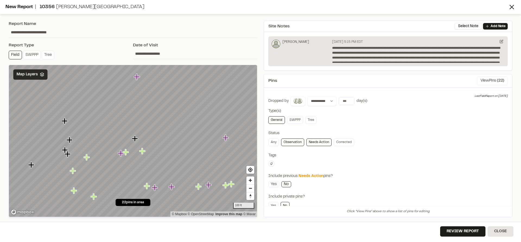
click at [485, 79] on button "View Pins ( 22 )" at bounding box center [492, 80] width 31 height 9
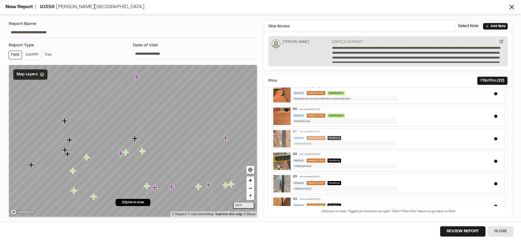
scroll to position [400, 0]
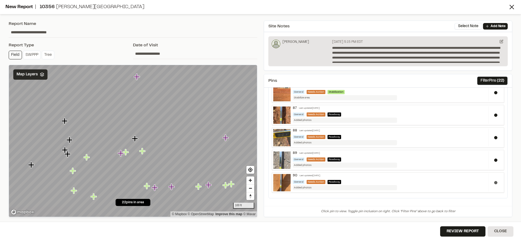
click at [494, 182] on button at bounding box center [495, 182] width 3 height 3
click at [490, 162] on div at bounding box center [495, 160] width 14 height 18
click at [494, 138] on button at bounding box center [495, 137] width 3 height 3
click at [494, 116] on button at bounding box center [495, 115] width 3 height 3
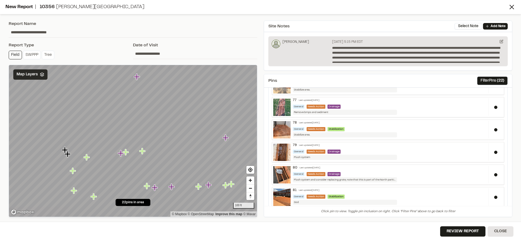
scroll to position [183, 0]
click at [494, 175] on button at bounding box center [495, 174] width 3 height 3
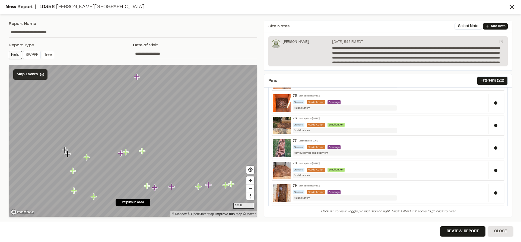
scroll to position [129, 0]
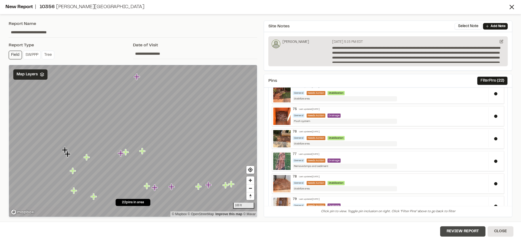
click at [463, 234] on button "Review Report" at bounding box center [462, 232] width 45 height 10
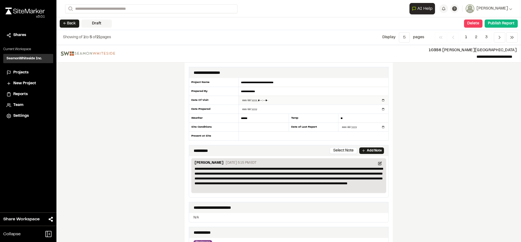
click at [382, 100] on input "datetime-local" at bounding box center [313, 100] width 149 height 9
type input "**********"
click at [417, 117] on div "**********" at bounding box center [288, 143] width 464 height 197
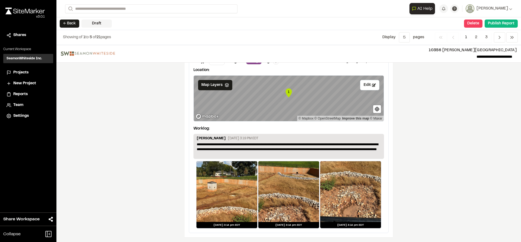
scroll to position [842, 0]
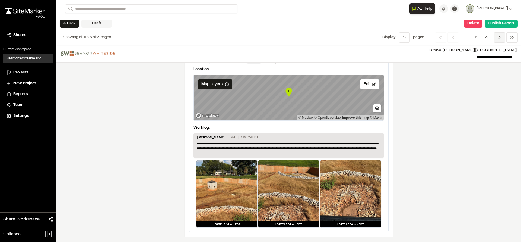
click at [498, 39] on icon "Navigation" at bounding box center [499, 37] width 5 height 5
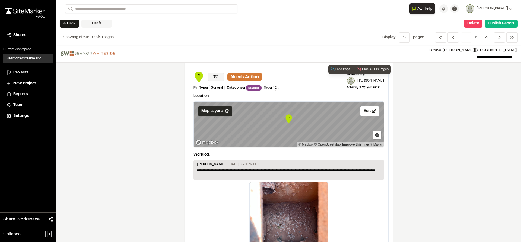
click at [225, 113] on polyline at bounding box center [227, 112] width 4 height 1
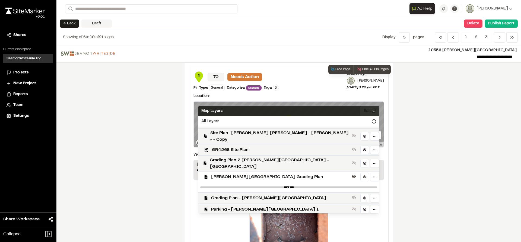
click at [258, 174] on span "[PERSON_NAME][GEOGRAPHIC_DATA] Grading Plan" at bounding box center [280, 177] width 138 height 7
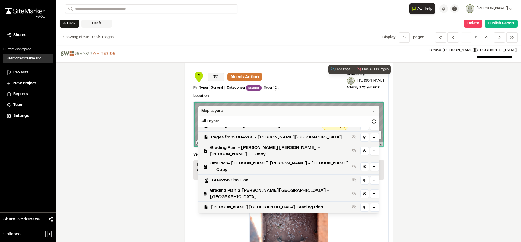
scroll to position [0, 0]
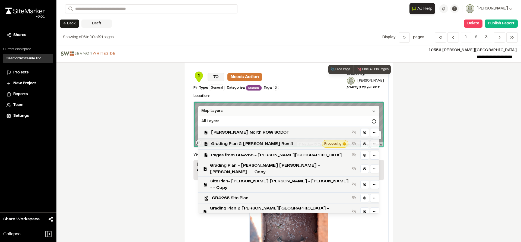
click at [261, 141] on span "Grading Plan 2 [PERSON_NAME] Rev 4" at bounding box center [265, 144] width 109 height 7
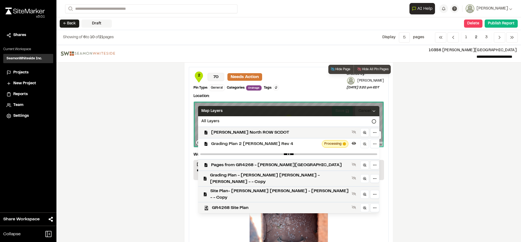
click at [372, 113] on icon at bounding box center [374, 111] width 4 height 4
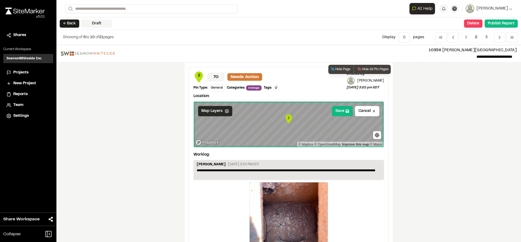
click at [207, 112] on span "Map Layers" at bounding box center [211, 111] width 21 height 6
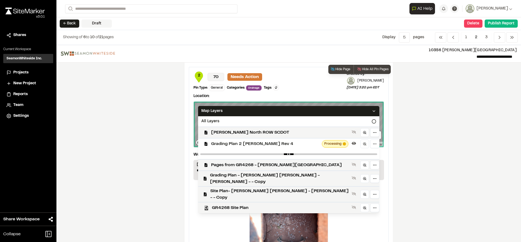
click at [229, 145] on span "Grading Plan 2 [PERSON_NAME] Rev 4" at bounding box center [265, 144] width 109 height 7
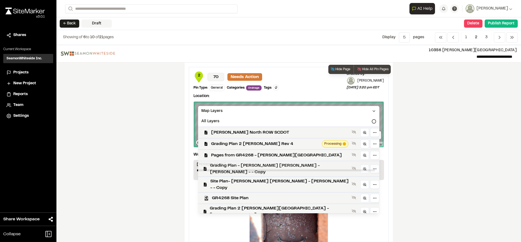
click at [244, 168] on span "Grading Plan - [PERSON_NAME] [PERSON_NAME] - [PERSON_NAME] - - Copy" at bounding box center [280, 168] width 140 height 13
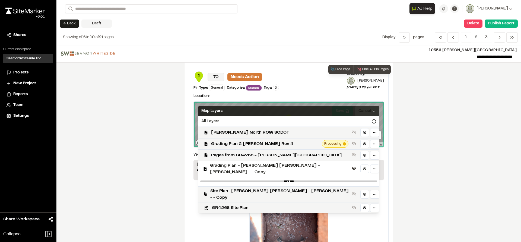
click at [349, 114] on div "Map Layers" at bounding box center [288, 111] width 181 height 10
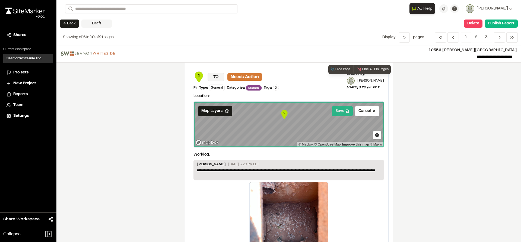
click at [337, 111] on button "Save" at bounding box center [342, 111] width 21 height 10
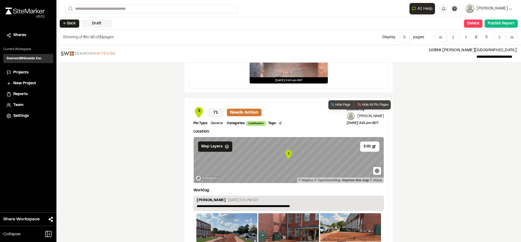
scroll to position [217, 0]
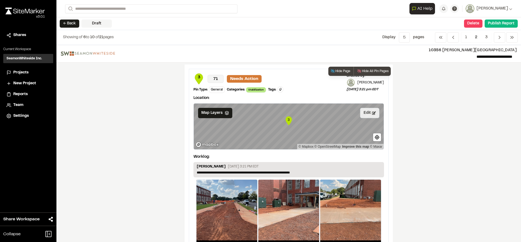
click at [365, 115] on button "Edit" at bounding box center [369, 113] width 19 height 10
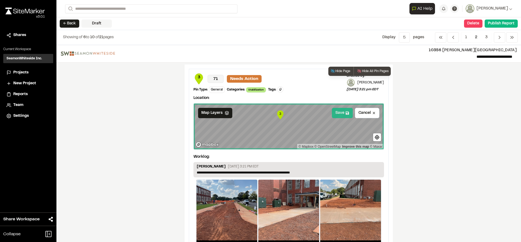
click at [336, 114] on button "Save" at bounding box center [342, 113] width 21 height 10
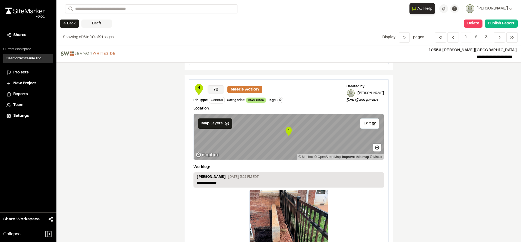
scroll to position [407, 0]
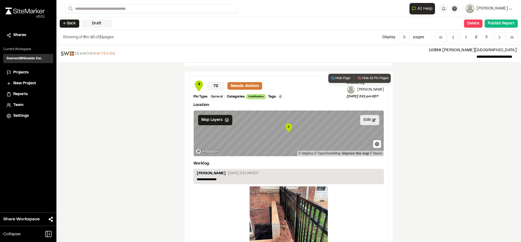
click at [360, 123] on button "Edit" at bounding box center [369, 120] width 19 height 10
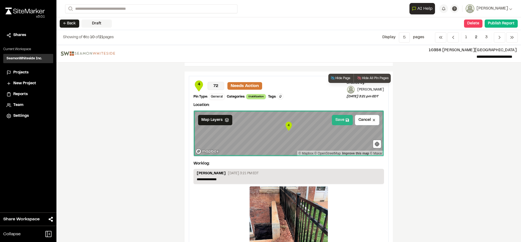
click at [342, 117] on button "Save" at bounding box center [342, 120] width 21 height 10
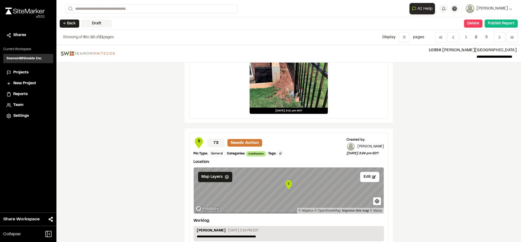
scroll to position [597, 0]
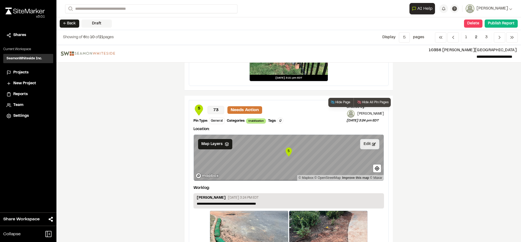
click at [369, 145] on button "Edit" at bounding box center [369, 144] width 19 height 10
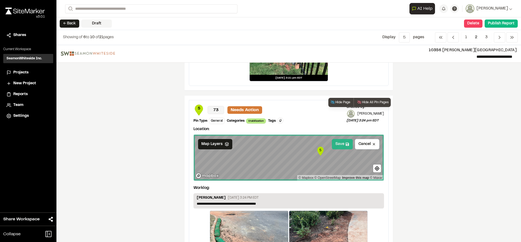
click at [332, 146] on button "Save" at bounding box center [342, 144] width 21 height 10
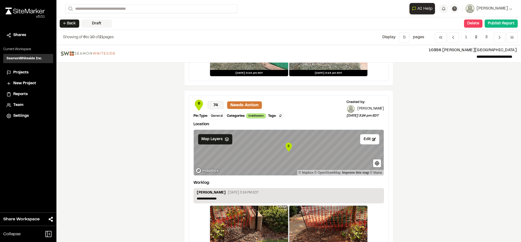
scroll to position [841, 0]
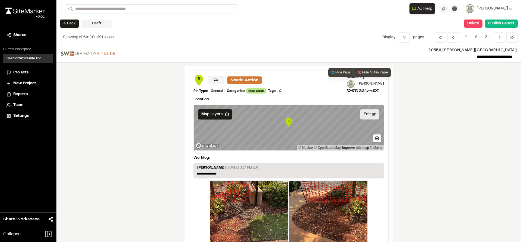
click at [367, 116] on button "Edit" at bounding box center [369, 114] width 19 height 10
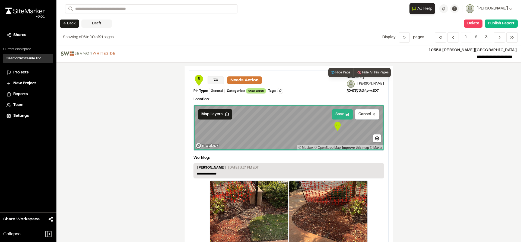
click at [340, 114] on button "Save" at bounding box center [342, 114] width 21 height 10
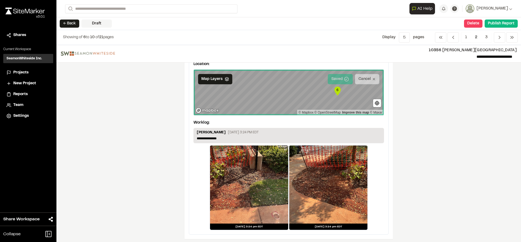
scroll to position [879, 0]
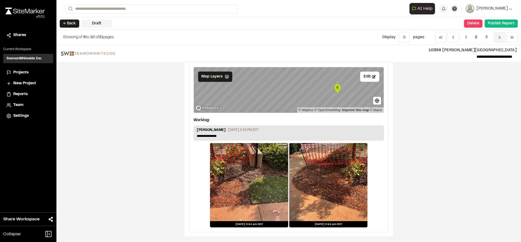
click at [499, 38] on icon "Navigation" at bounding box center [499, 37] width 5 height 5
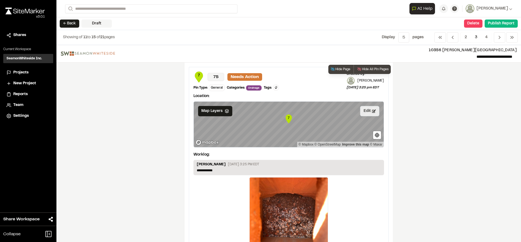
click at [362, 112] on button "Edit" at bounding box center [369, 111] width 19 height 10
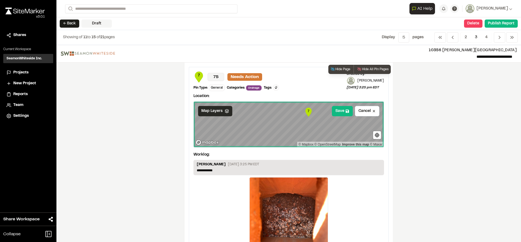
click at [220, 111] on div "Map Layers" at bounding box center [215, 111] width 34 height 10
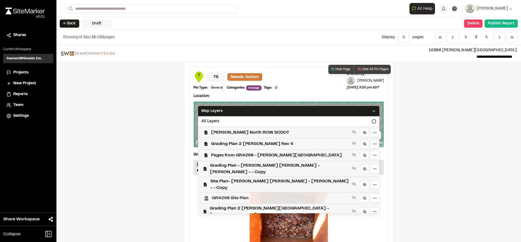
scroll to position [27, 0]
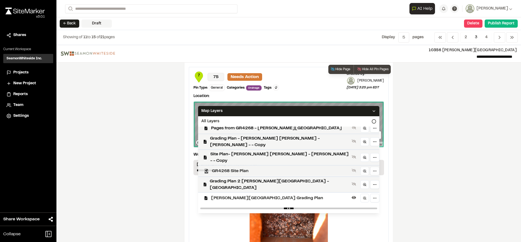
click at [254, 195] on span "[PERSON_NAME][GEOGRAPHIC_DATA] Grading Plan" at bounding box center [280, 198] width 138 height 7
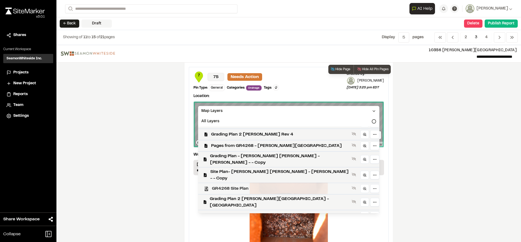
scroll to position [0, 0]
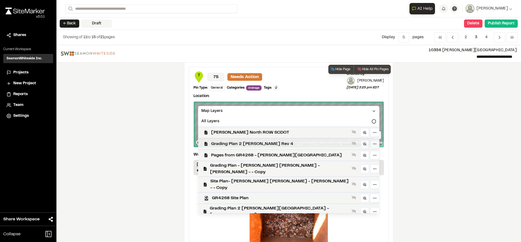
click at [253, 144] on span "Grading Plan 2 [PERSON_NAME] Rev 4" at bounding box center [280, 144] width 138 height 7
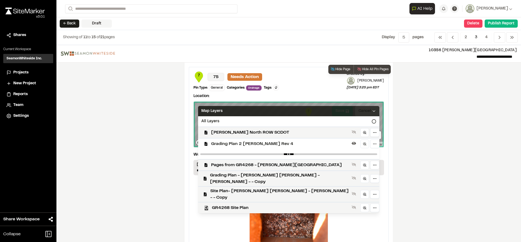
click at [372, 111] on icon at bounding box center [374, 111] width 4 height 4
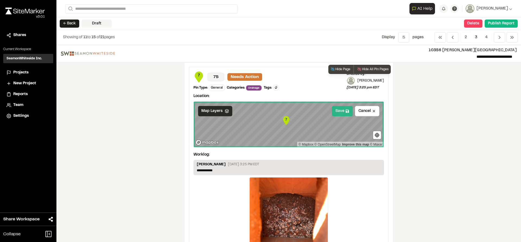
click at [337, 112] on button "Save" at bounding box center [342, 111] width 21 height 10
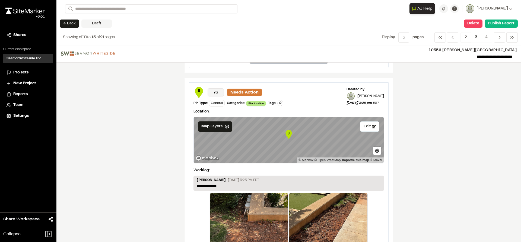
scroll to position [217, 0]
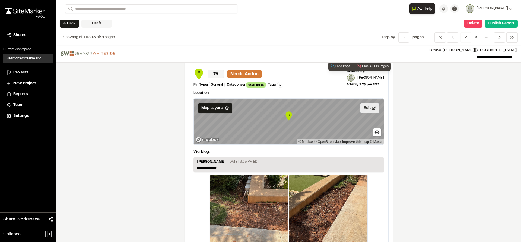
click at [363, 108] on button "Edit" at bounding box center [369, 108] width 19 height 10
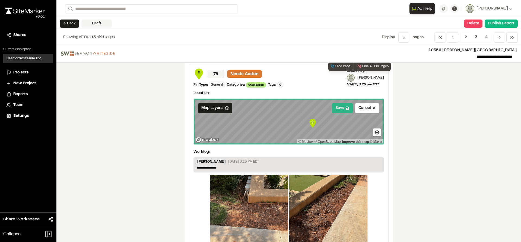
click at [333, 111] on button "Save" at bounding box center [342, 108] width 21 height 10
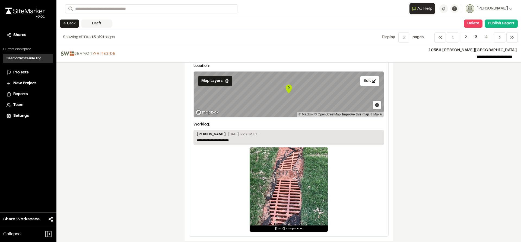
scroll to position [461, 0]
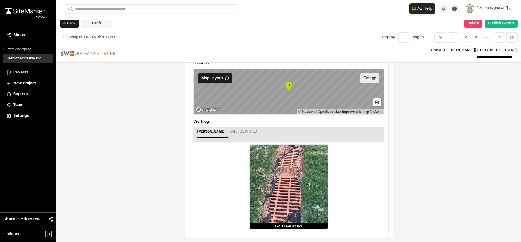
click at [366, 82] on button "Edit" at bounding box center [369, 78] width 19 height 10
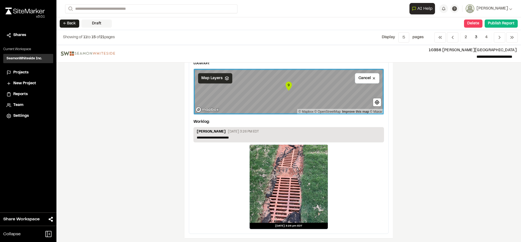
click at [224, 82] on div "Map Layers" at bounding box center [215, 78] width 34 height 10
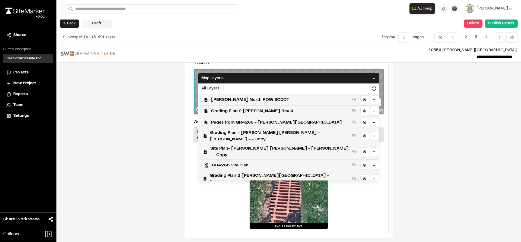
click at [257, 189] on span "[PERSON_NAME][GEOGRAPHIC_DATA] Grading Plan" at bounding box center [280, 192] width 138 height 7
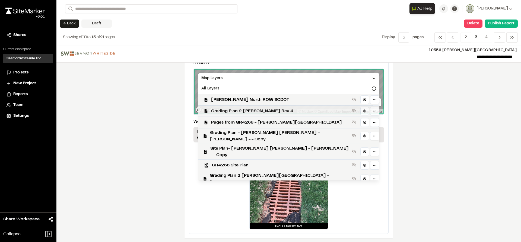
click at [244, 111] on span "Grading Plan 2 [PERSON_NAME] Rev 4" at bounding box center [280, 111] width 138 height 7
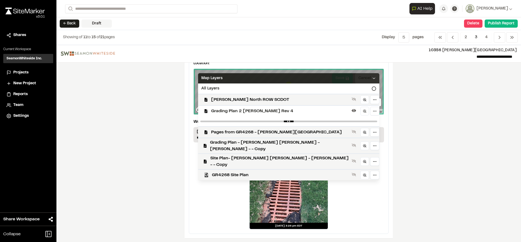
click at [372, 77] on icon at bounding box center [374, 78] width 4 height 4
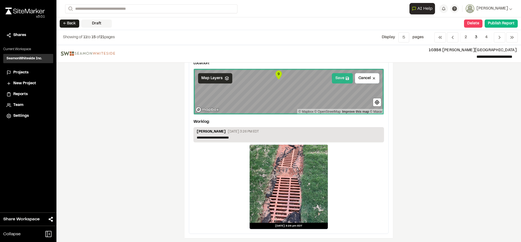
click at [339, 77] on button "Save" at bounding box center [342, 78] width 21 height 10
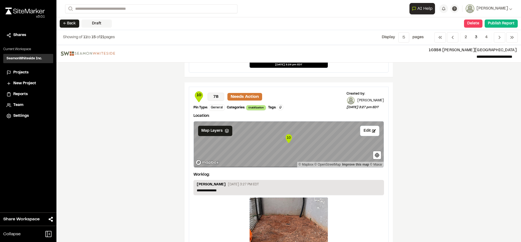
scroll to position [651, 0]
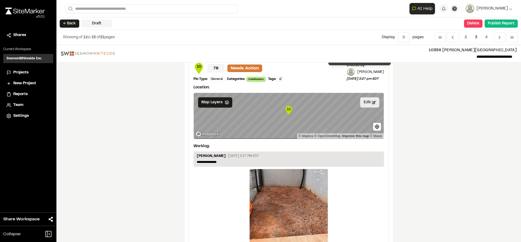
click at [367, 102] on button "Edit" at bounding box center [369, 102] width 19 height 10
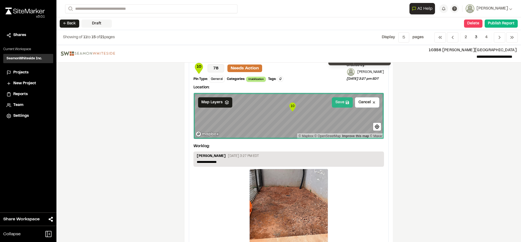
click at [345, 103] on icon at bounding box center [347, 103] width 4 height 4
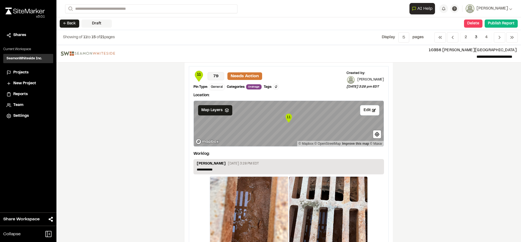
scroll to position [868, 0]
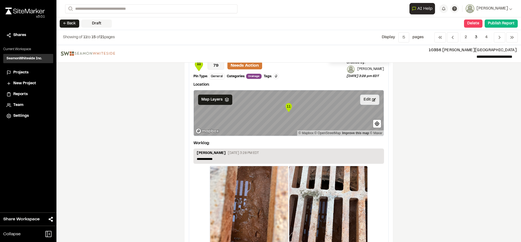
click at [369, 101] on button "Edit" at bounding box center [369, 100] width 19 height 10
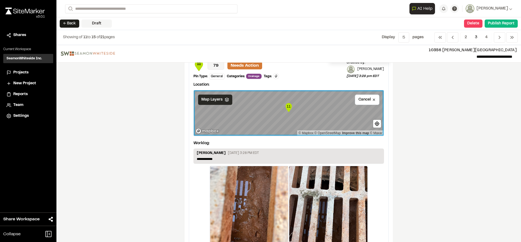
click at [219, 101] on span "Map Layers" at bounding box center [211, 100] width 21 height 6
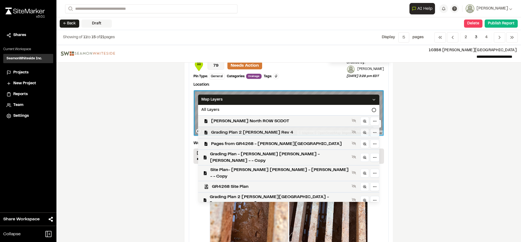
click at [240, 135] on span "Grading Plan 2 [PERSON_NAME] Rev 4" at bounding box center [280, 132] width 138 height 7
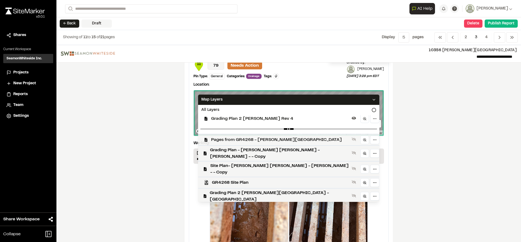
scroll to position [27, 0]
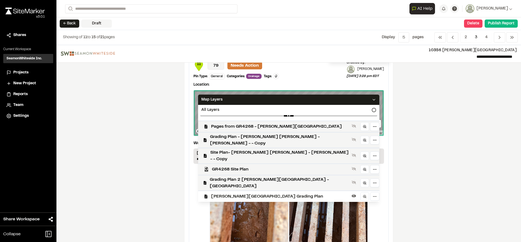
click at [245, 193] on span "[PERSON_NAME][GEOGRAPHIC_DATA] Grading Plan" at bounding box center [280, 196] width 138 height 7
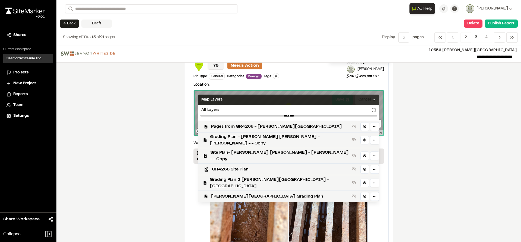
click at [372, 98] on icon at bounding box center [374, 100] width 4 height 4
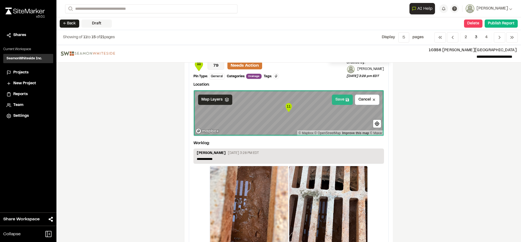
scroll to position [0, 0]
click at [340, 102] on button "Save" at bounding box center [342, 100] width 21 height 10
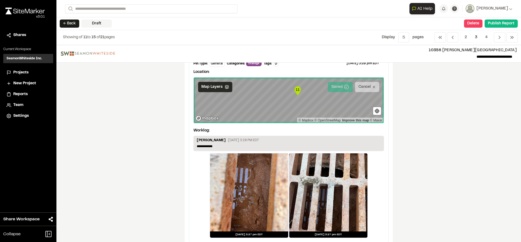
scroll to position [891, 0]
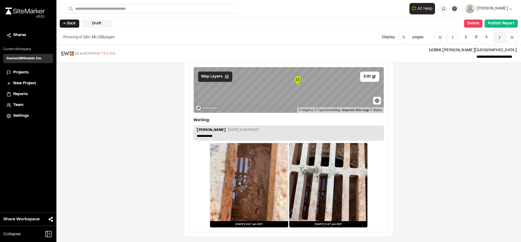
click at [499, 40] on icon "Navigation" at bounding box center [499, 37] width 5 height 5
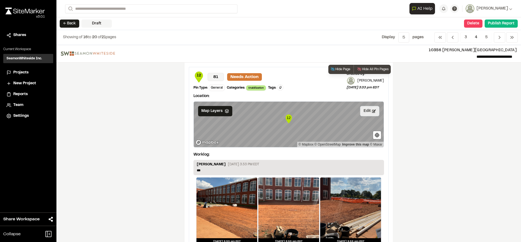
click at [365, 112] on button "Edit" at bounding box center [369, 111] width 19 height 10
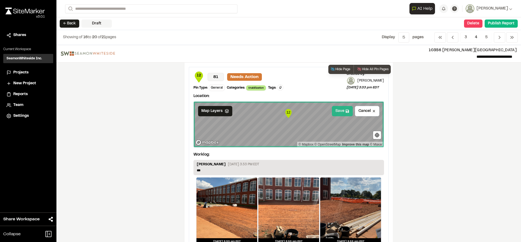
click at [341, 115] on button "Save" at bounding box center [342, 111] width 21 height 10
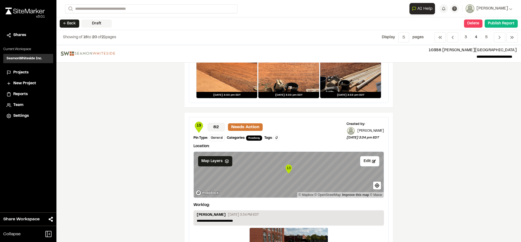
scroll to position [163, 0]
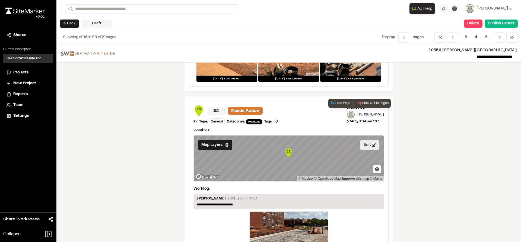
click at [367, 144] on button "Edit" at bounding box center [369, 145] width 19 height 10
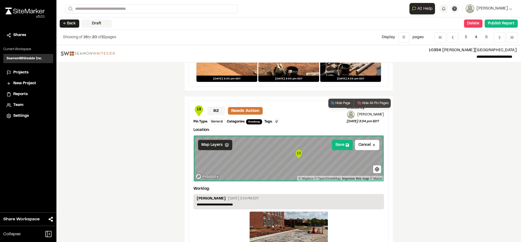
click at [225, 146] on icon at bounding box center [227, 145] width 4 height 4
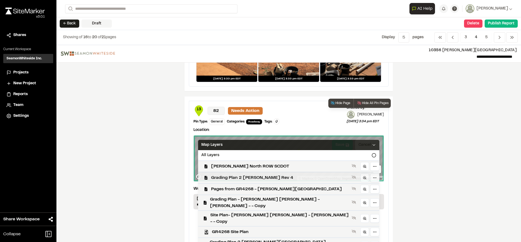
click at [241, 176] on span "Grading Plan 2 [PERSON_NAME] Rev 4" at bounding box center [280, 178] width 138 height 7
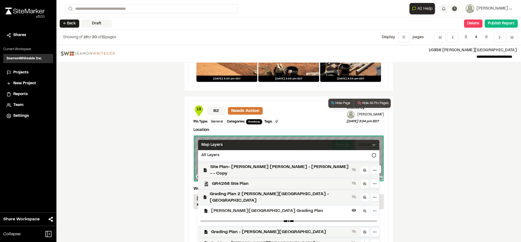
click at [244, 208] on span "[PERSON_NAME][GEOGRAPHIC_DATA] Grading Plan" at bounding box center [280, 211] width 138 height 7
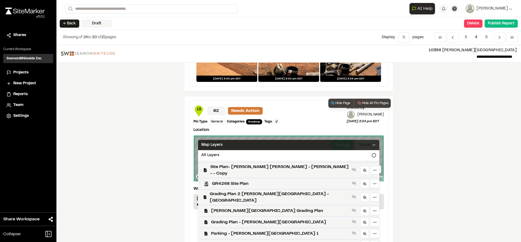
scroll to position [48, 0]
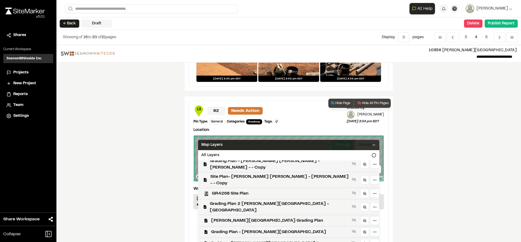
click at [373, 145] on polyline at bounding box center [374, 145] width 2 height 1
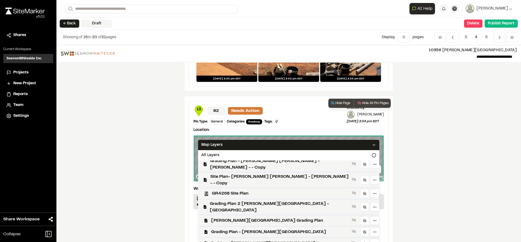
scroll to position [0, 0]
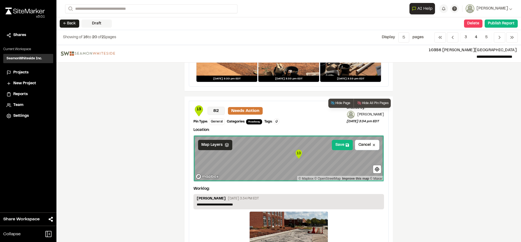
click at [222, 148] on div "Map Layers" at bounding box center [215, 145] width 34 height 10
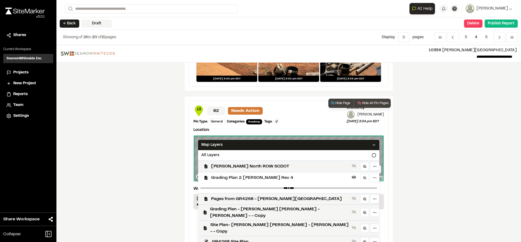
click at [241, 178] on span "Grading Plan 2 [PERSON_NAME] Rev 4" at bounding box center [280, 178] width 138 height 7
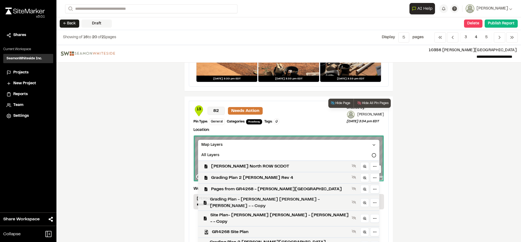
click at [245, 199] on span "Grading Plan - [PERSON_NAME] [PERSON_NAME] - [PERSON_NAME] - - Copy" at bounding box center [280, 202] width 140 height 13
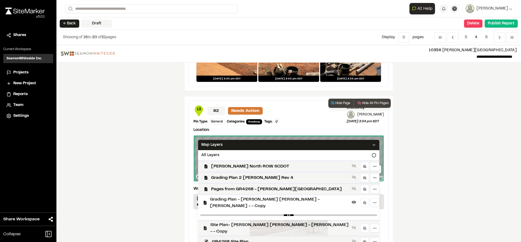
click at [257, 220] on div "Site Plan- [PERSON_NAME] [PERSON_NAME] - [PERSON_NAME] - - Copy" at bounding box center [287, 228] width 186 height 16
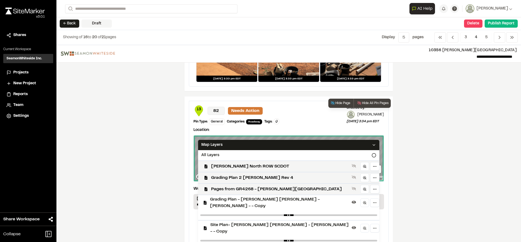
click at [262, 199] on span "Grading Plan - [PERSON_NAME] [PERSON_NAME] - [PERSON_NAME] - - Copy" at bounding box center [280, 202] width 140 height 13
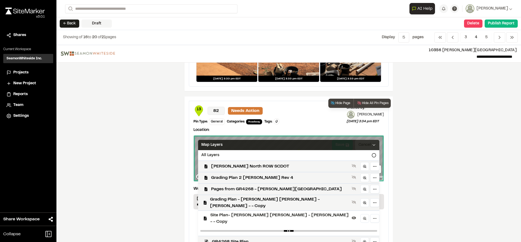
click at [348, 142] on div "Map Layers" at bounding box center [288, 145] width 181 height 10
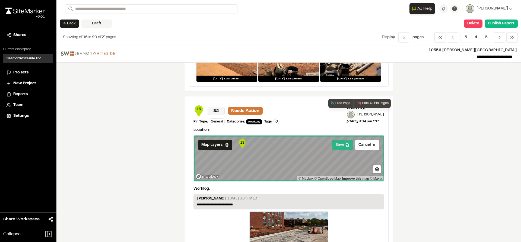
click at [340, 143] on button "Save" at bounding box center [342, 145] width 21 height 10
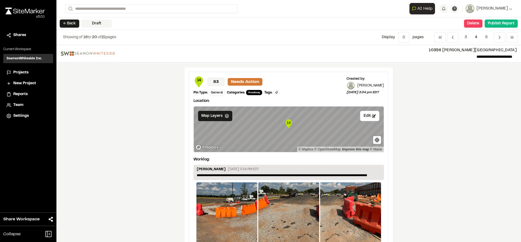
scroll to position [407, 0]
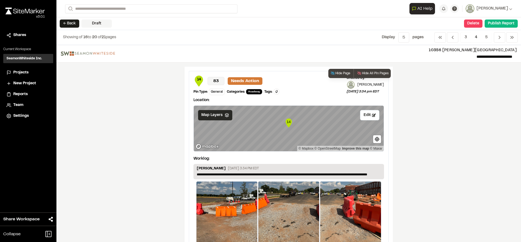
click at [216, 116] on span "Map Layers" at bounding box center [211, 115] width 21 height 6
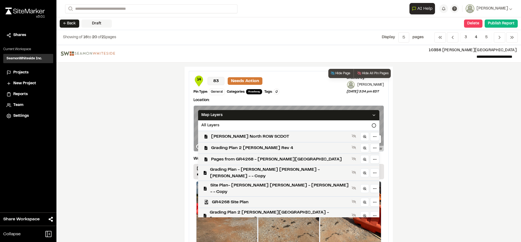
click at [247, 224] on div "[PERSON_NAME][GEOGRAPHIC_DATA] Grading Plan" at bounding box center [287, 229] width 186 height 11
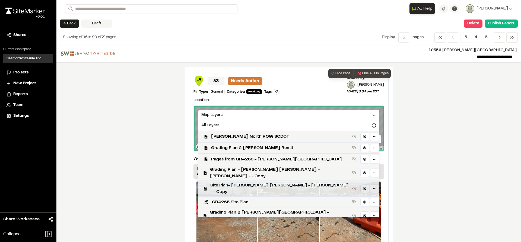
click at [248, 182] on span "Site Plan- [PERSON_NAME] [PERSON_NAME] - [PERSON_NAME] - - Copy" at bounding box center [279, 188] width 139 height 13
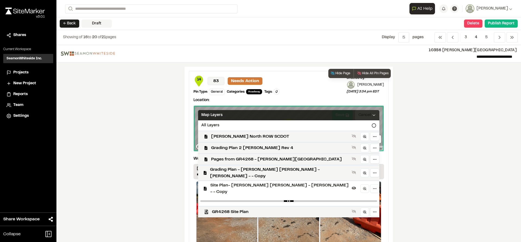
click at [372, 117] on icon at bounding box center [374, 115] width 4 height 4
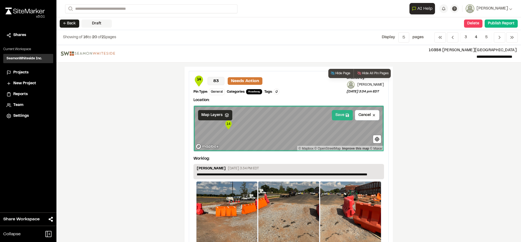
click at [336, 116] on button "Save" at bounding box center [342, 115] width 21 height 10
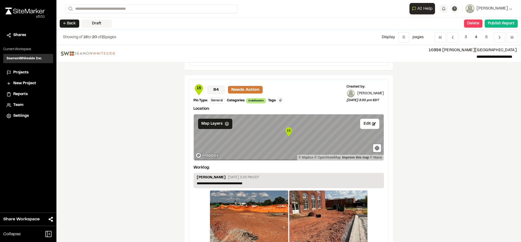
scroll to position [624, 0]
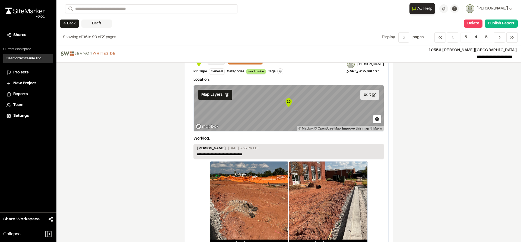
click at [361, 95] on button "Edit" at bounding box center [369, 95] width 19 height 10
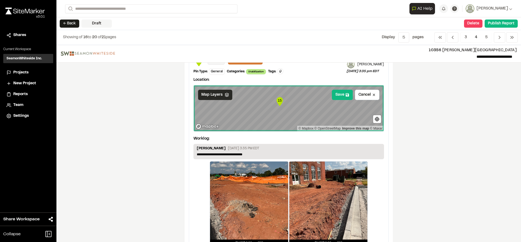
click at [221, 94] on div "Map Layers" at bounding box center [215, 95] width 34 height 10
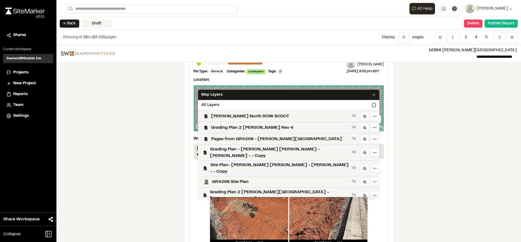
click at [250, 206] on span "[PERSON_NAME][GEOGRAPHIC_DATA] Grading Plan" at bounding box center [280, 209] width 138 height 7
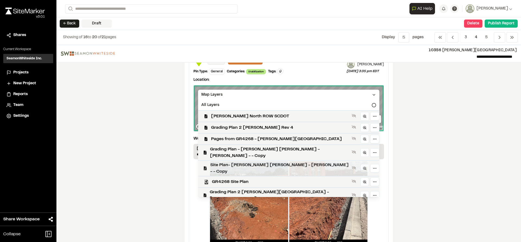
click at [247, 162] on span "Site Plan- [PERSON_NAME] [PERSON_NAME] - [PERSON_NAME] - - Copy" at bounding box center [279, 168] width 139 height 13
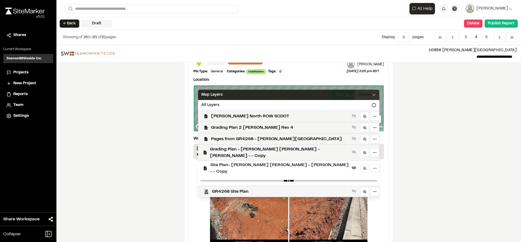
click at [372, 95] on icon at bounding box center [374, 95] width 4 height 4
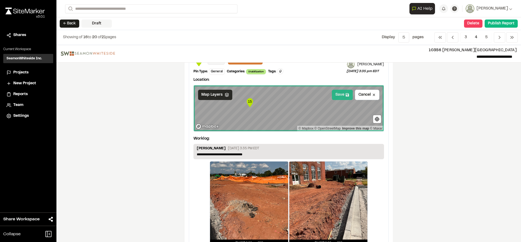
click at [334, 96] on button "Save" at bounding box center [342, 95] width 21 height 10
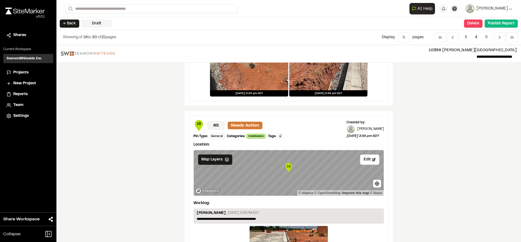
scroll to position [787, 0]
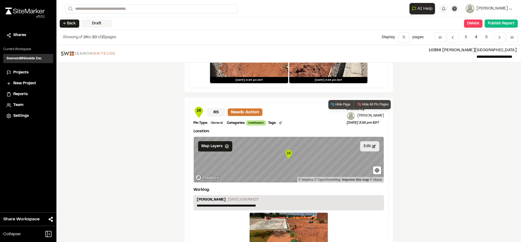
click at [365, 147] on button "Edit" at bounding box center [369, 146] width 19 height 10
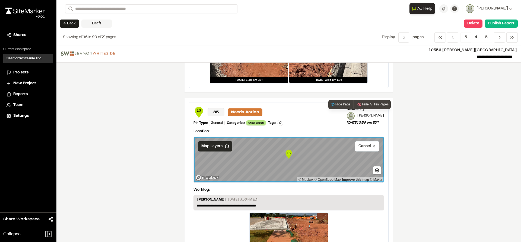
click at [213, 148] on span "Map Layers" at bounding box center [211, 146] width 21 height 6
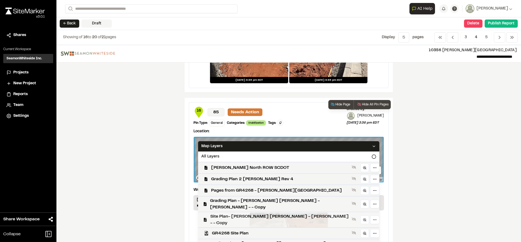
click at [237, 213] on span "Site Plan- [PERSON_NAME] [PERSON_NAME] - [PERSON_NAME] - - Copy" at bounding box center [279, 219] width 139 height 13
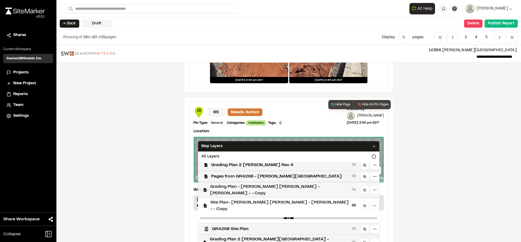
scroll to position [27, 0]
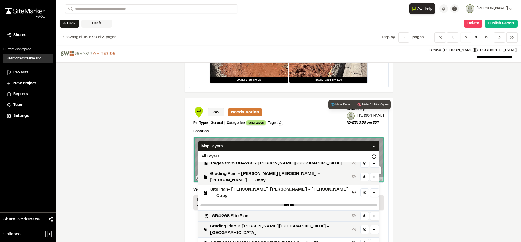
click at [251, 240] on span "[PERSON_NAME][GEOGRAPHIC_DATA] Grading Plan" at bounding box center [280, 243] width 138 height 7
drag, startPoint x: 348, startPoint y: 146, endPoint x: 343, endPoint y: 148, distance: 5.8
click at [373, 146] on polyline at bounding box center [374, 146] width 2 height 1
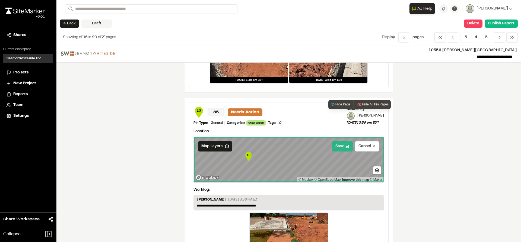
click at [346, 149] on button "Save" at bounding box center [342, 146] width 21 height 10
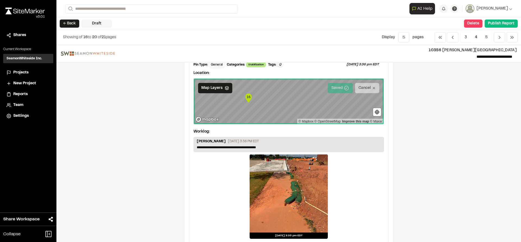
scroll to position [856, 0]
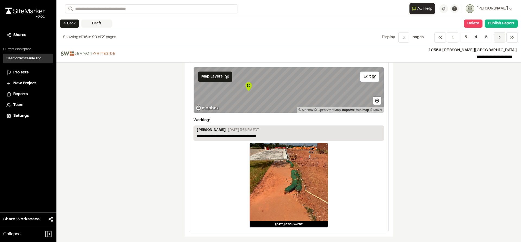
click at [496, 38] on span "Previous" at bounding box center [499, 37] width 11 height 10
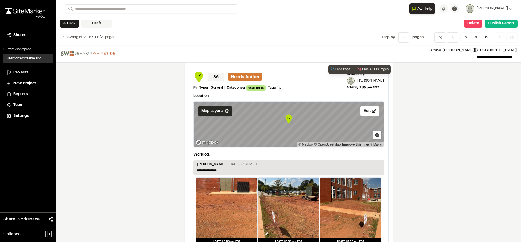
click at [218, 114] on div "Map Layers" at bounding box center [215, 111] width 34 height 10
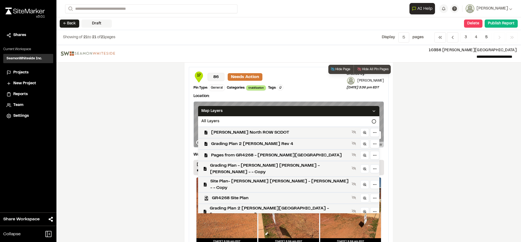
click at [254, 222] on span "[PERSON_NAME][GEOGRAPHIC_DATA] Grading Plan" at bounding box center [280, 225] width 138 height 7
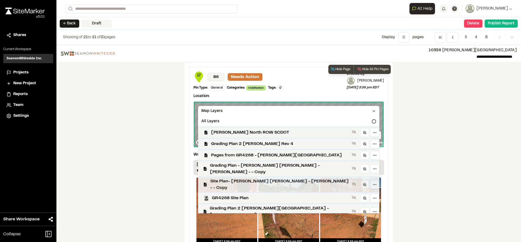
click at [256, 178] on span "Site Plan- [PERSON_NAME] [PERSON_NAME] - [PERSON_NAME] - - Copy" at bounding box center [279, 184] width 139 height 13
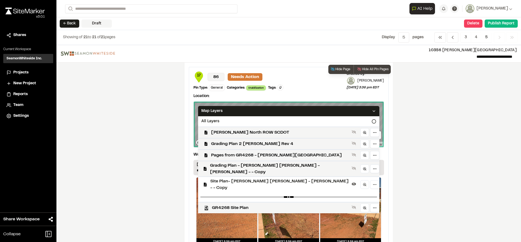
click at [372, 110] on icon at bounding box center [374, 111] width 4 height 4
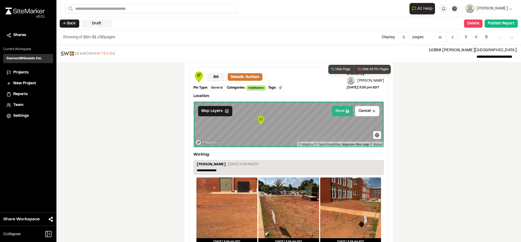
click at [340, 111] on button "Save" at bounding box center [342, 111] width 21 height 10
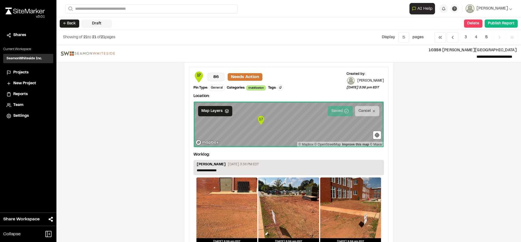
scroll to position [17, 0]
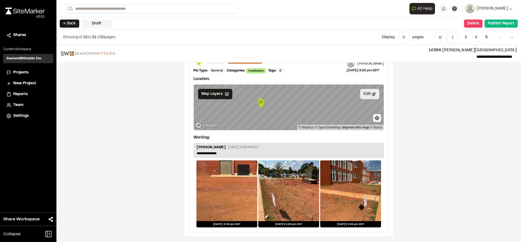
click at [363, 94] on button "Edit" at bounding box center [369, 94] width 19 height 10
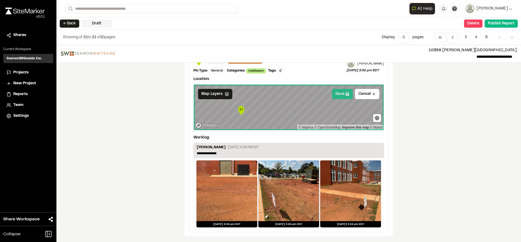
click at [337, 94] on button "Save" at bounding box center [342, 94] width 21 height 10
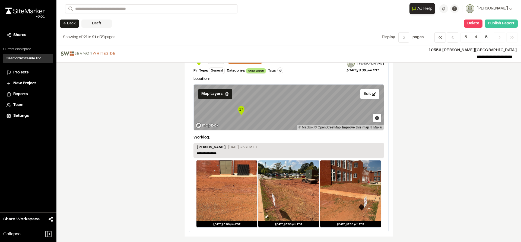
click at [496, 21] on button "Publish Report" at bounding box center [500, 24] width 33 height 8
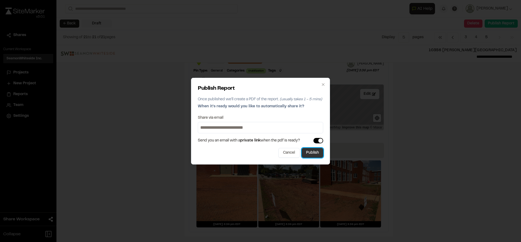
click at [310, 154] on button "Publish" at bounding box center [312, 153] width 21 height 10
